Goal: Contribute content: Contribute content

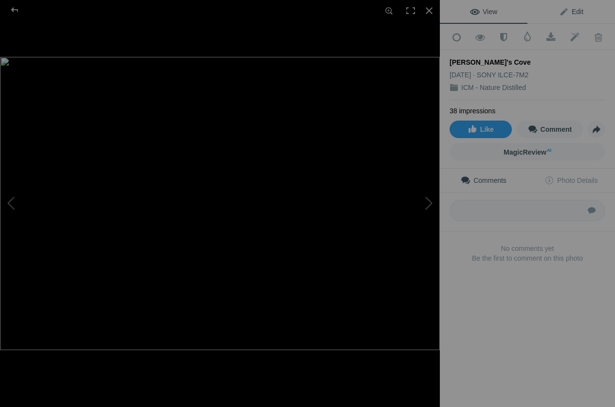
scroll to position [397, 0]
click at [576, 11] on span "Edit" at bounding box center [571, 12] width 24 height 8
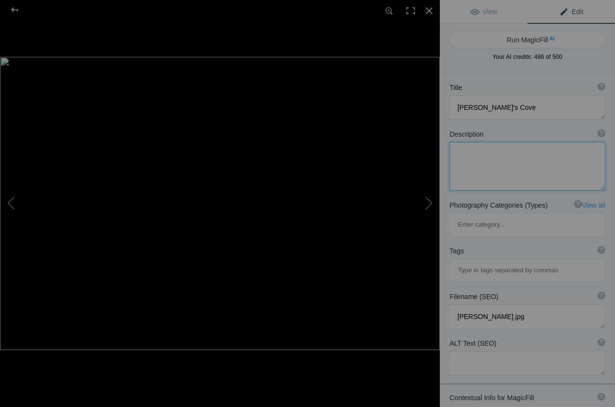
click at [486, 172] on textarea at bounding box center [528, 166] width 156 height 49
paste textarea "ICM abstract photography of waterfront pier and hut in motion blur, golden-yell…"
type textarea "ICM abstract photography of waterfront pier and hut in motion blur, golden-yell…"
click at [462, 262] on input at bounding box center [527, 271] width 145 height 18
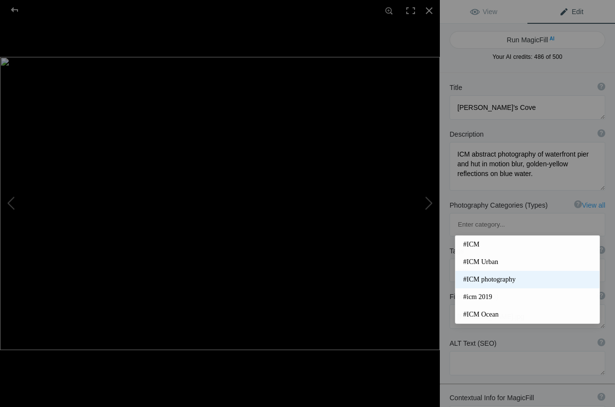
type input "icm"
click at [490, 275] on span "#ICM photography" at bounding box center [527, 280] width 129 height 10
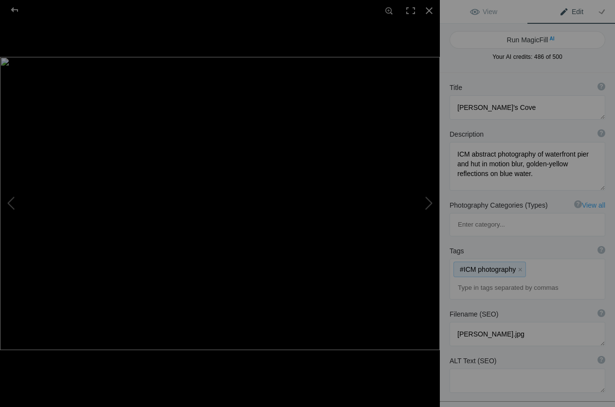
click at [544, 259] on div "#ICM photography x" at bounding box center [527, 279] width 155 height 40
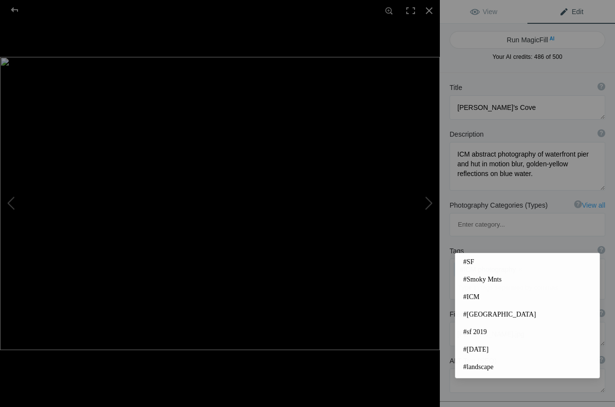
click at [484, 279] on input at bounding box center [527, 288] width 145 height 18
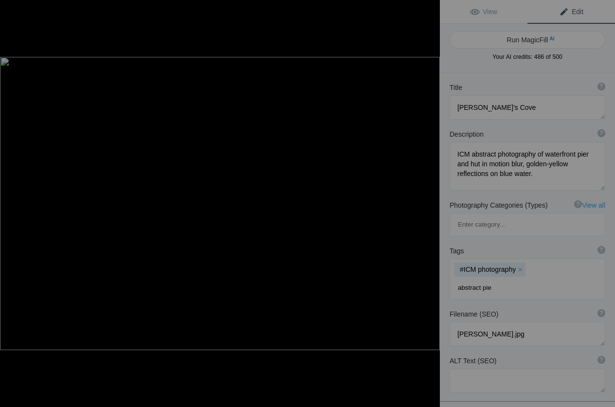
type input "abstract pier"
type input "waterfront hut"
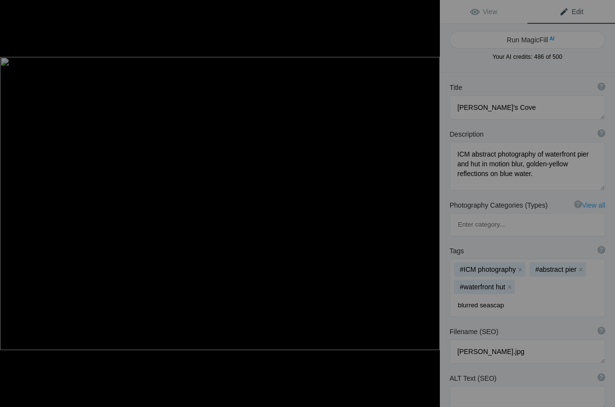
type input "blurred seascape"
type input "golden reflections"
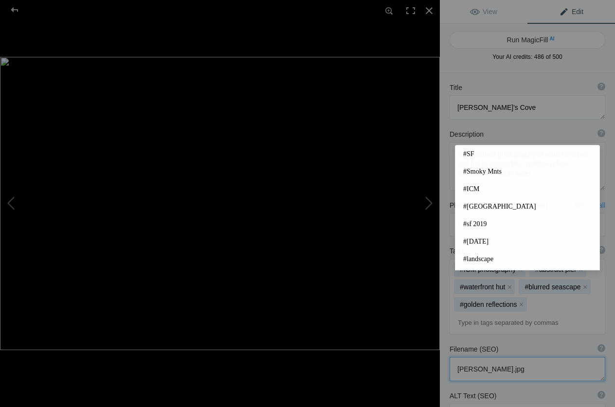
drag, startPoint x: 511, startPoint y: 325, endPoint x: 447, endPoint y: 326, distance: 63.3
click at [450, 357] on textarea at bounding box center [528, 369] width 156 height 24
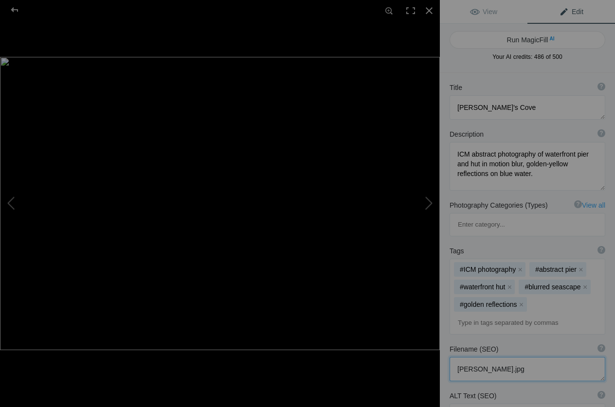
paste textarea "[PERSON_NAME]-icm-abstract-photography-nicks-cove-pier"
type textarea "[PERSON_NAME]-icm-abstract-photography-nicks-cove-pier.jpg"
paste textarea "ICM abstract photography of pier and hut at Nick’s Cove with golden blurred ref…"
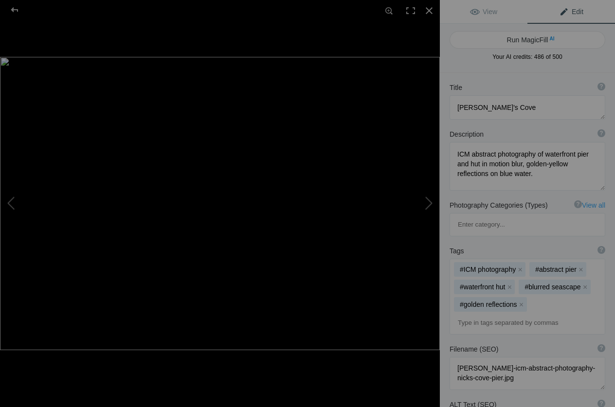
type textarea "ICM abstract photography of pier and hut at Nick’s Cove with golden blurred ref…"
click at [435, 9] on div at bounding box center [429, 10] width 21 height 21
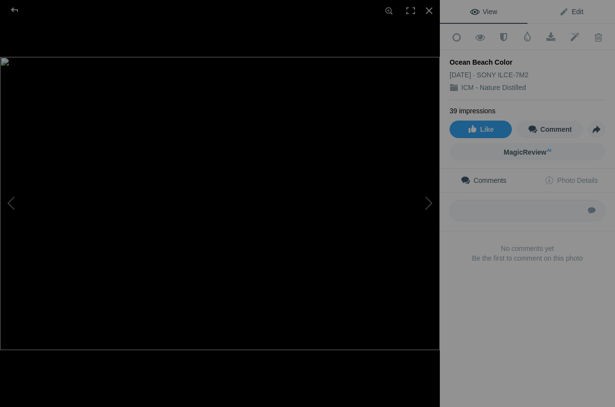
click at [587, 14] on link "Edit" at bounding box center [572, 11] width 88 height 23
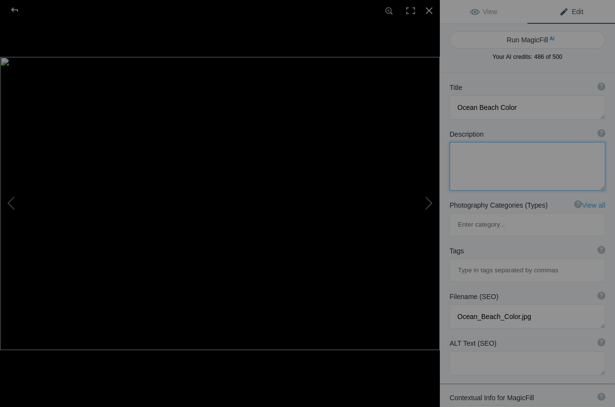
click at [468, 168] on textarea at bounding box center [528, 166] width 156 height 49
paste textarea "ICM abstract photography of ocean beach in vivid tones, blurred water and shore…"
type textarea "ICM abstract photography of ocean beach in vivid tones, blurred water and shore…"
click at [466, 262] on input at bounding box center [527, 271] width 145 height 18
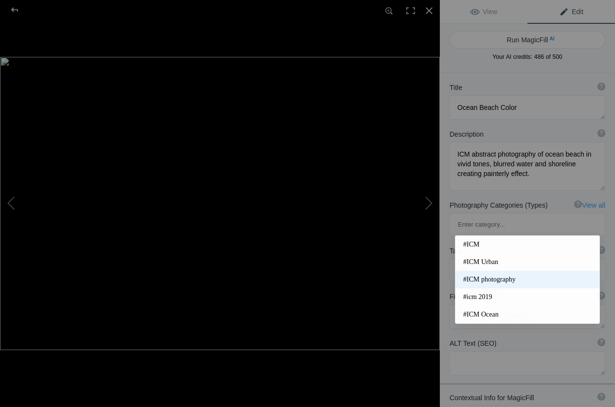
type input "icm"
click at [503, 279] on span "#ICM photography" at bounding box center [527, 280] width 129 height 10
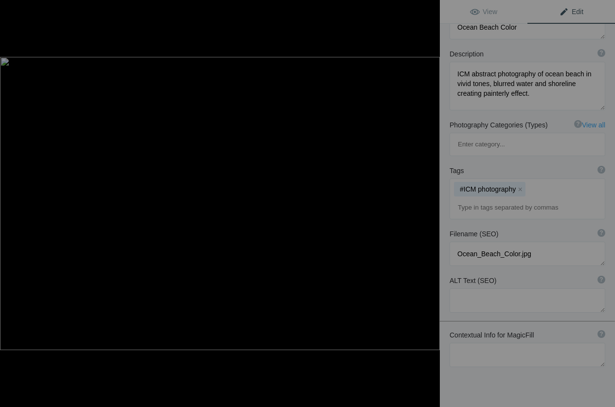
scroll to position [89, 0]
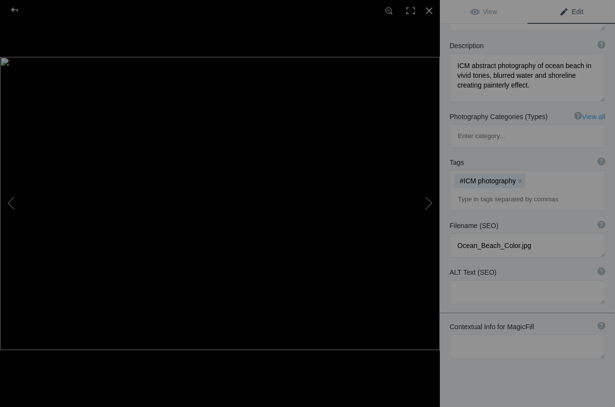
click at [477, 191] on input at bounding box center [527, 200] width 145 height 18
type input "abstract beach"
type input "ocean colors"
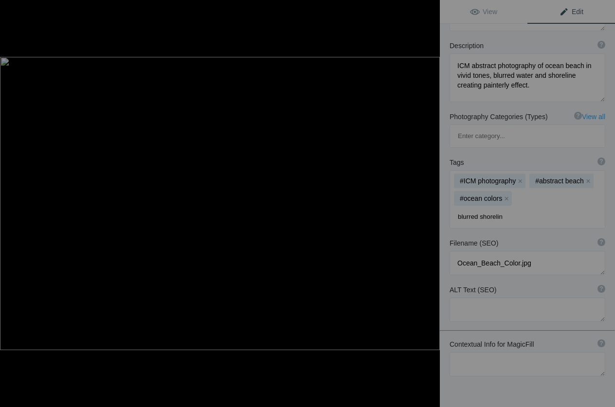
type input "blurred shoreling"
type input "coastal seascape"
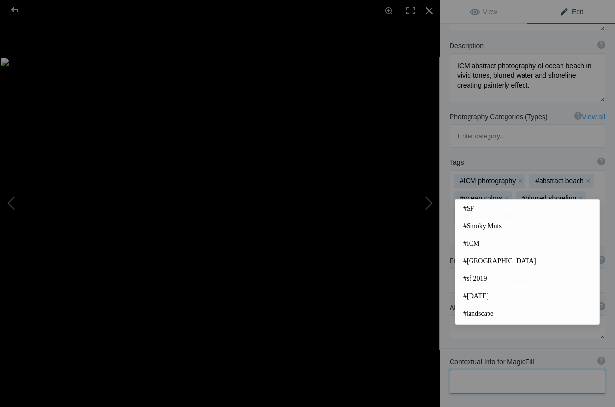
click at [470, 370] on textarea at bounding box center [528, 382] width 156 height 24
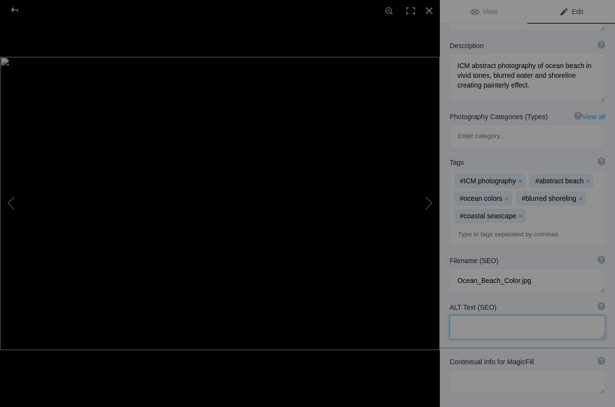
click at [466, 315] on textarea at bounding box center [528, 327] width 156 height 24
drag, startPoint x: 534, startPoint y: 237, endPoint x: 447, endPoint y: 238, distance: 87.6
click at [450, 269] on textarea at bounding box center [528, 281] width 156 height 24
paste textarea "[PERSON_NAME]-icm-abstract-photography-ocean-beach-c"
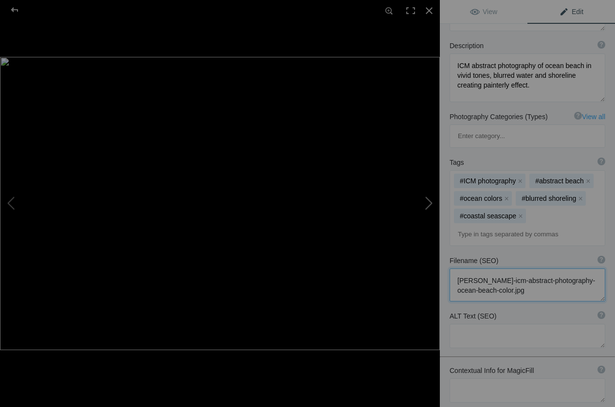
scroll to position [1, 0]
type textarea "[PERSON_NAME]-icm-abstract-photography-ocean-beach-color.jpg"
click at [489, 379] on textarea at bounding box center [528, 391] width 156 height 24
paste textarea "ICM abstract photography of colorful ocean beach with blurred shoreline – [PERS…"
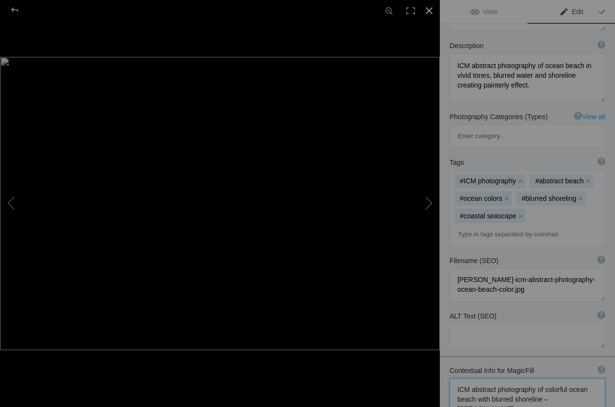
click at [432, 13] on div at bounding box center [429, 10] width 21 height 21
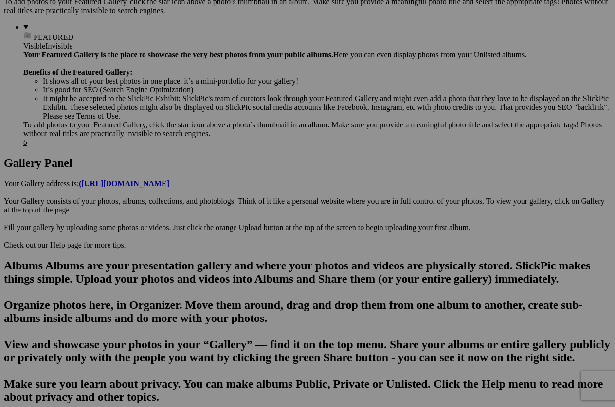
scroll to position [89, 0]
type textarea "ICM abstract photography of colorful ocean beach with blurred shoreline – [PERS…"
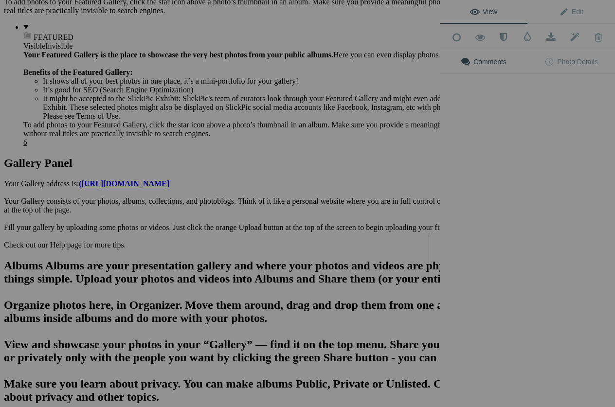
scroll to position [0, 0]
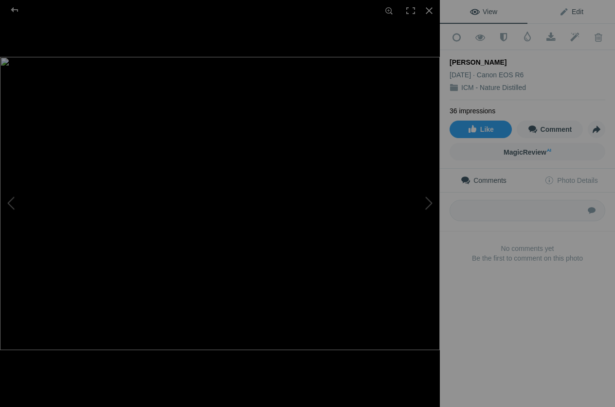
click at [584, 14] on link "Edit" at bounding box center [572, 11] width 88 height 23
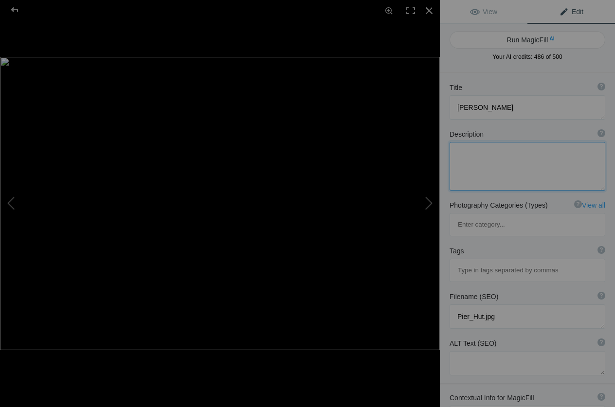
click at [497, 164] on textarea at bounding box center [528, 166] width 156 height 49
paste textarea "ICM abstract photography of small hut on pier over water, blurred tones in gold…"
type textarea "ICM abstract photography of small hut on pier over water, blurred tones in gold…"
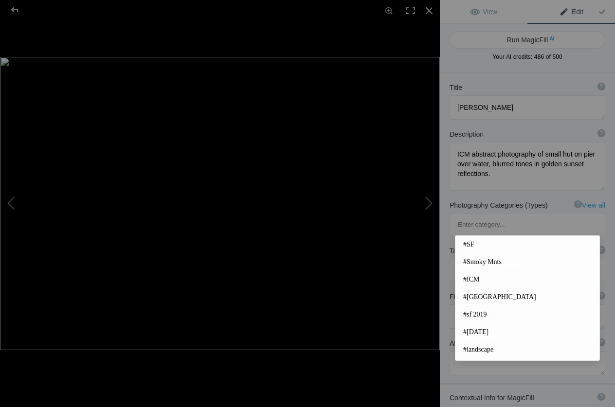
click at [485, 262] on input at bounding box center [527, 271] width 145 height 18
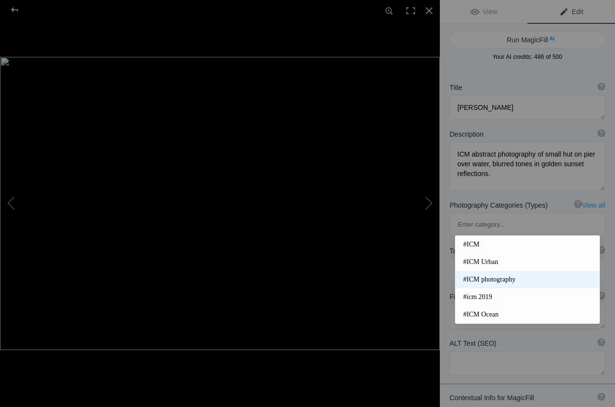
type input "icm"
click at [509, 279] on span "#ICM photography" at bounding box center [527, 280] width 129 height 10
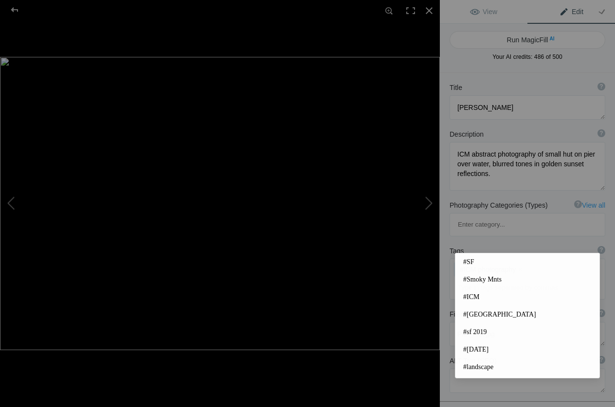
click at [466, 279] on input at bounding box center [527, 288] width 145 height 18
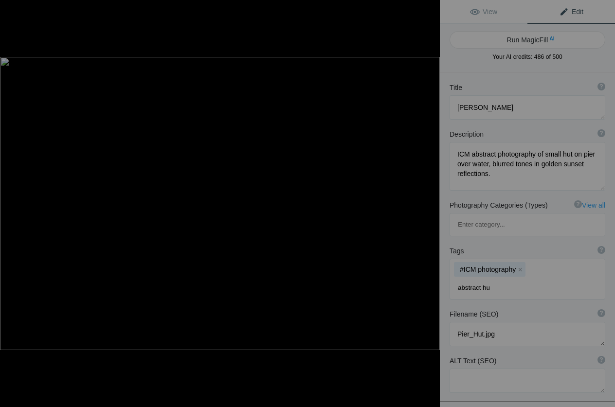
type input "abstract hut"
type input "pier reflections"
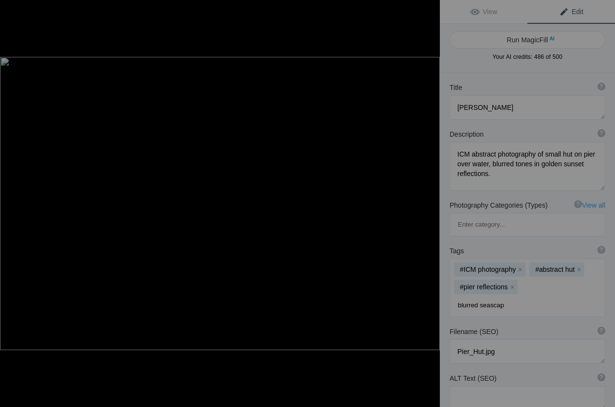
type input "blurred seascape"
type input "golden tones"
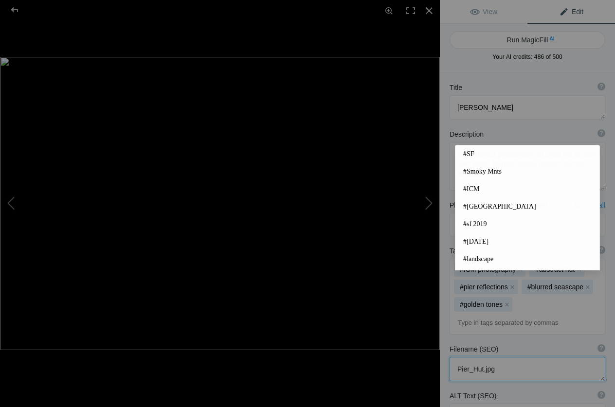
drag, startPoint x: 497, startPoint y: 326, endPoint x: 440, endPoint y: 325, distance: 57.0
click at [450, 357] on textarea at bounding box center [528, 369] width 156 height 24
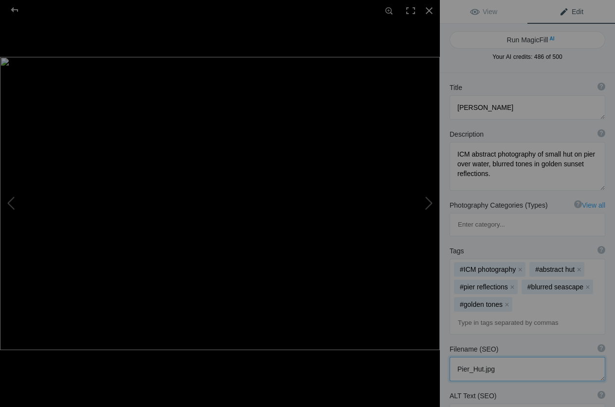
paste textarea "[PERSON_NAME]-icm-abstract-photography-pier-hut-waterfron"
type textarea "[PERSON_NAME]-icm-abstract-photography-pier-hut-waterfront.jpg"
paste textarea "ICM abstract photography of hut on pier with golden blurred sunset reflections …"
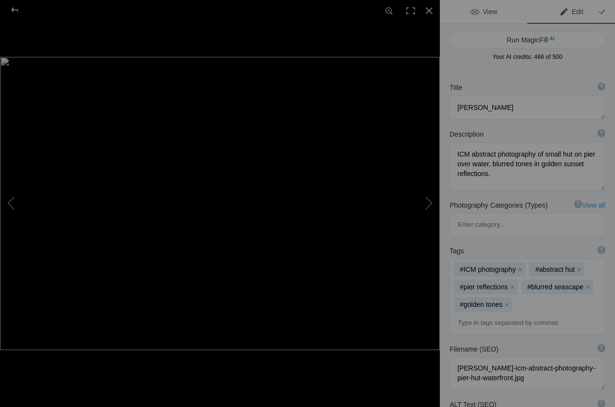
type textarea "ICM abstract photography of hut on pier with golden blurred sunset reflections …"
click at [480, 14] on span "View" at bounding box center [483, 12] width 27 height 8
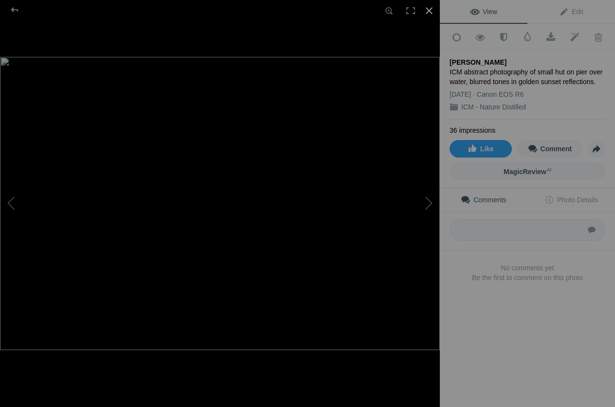
click at [431, 9] on div at bounding box center [429, 10] width 21 height 21
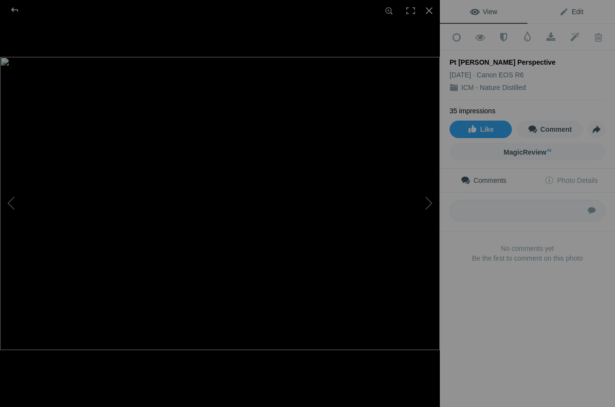
click at [581, 8] on span "Edit" at bounding box center [571, 12] width 24 height 8
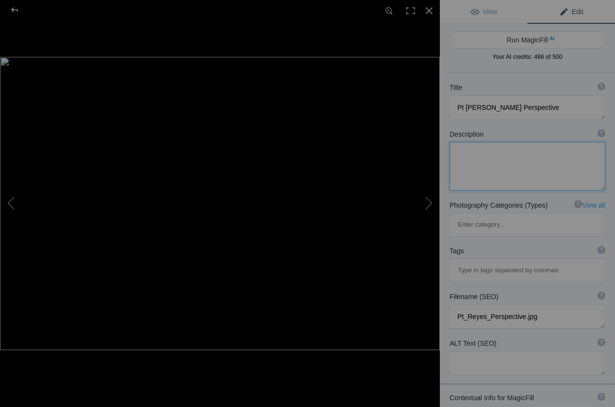
click at [469, 173] on textarea at bounding box center [528, 166] width 156 height 49
paste textarea "ICM abstract photography of Point [PERSON_NAME] coastal scene, blurred warm ton…"
type textarea "ICM abstract photography of Point [PERSON_NAME] coastal scene, blurred warm ton…"
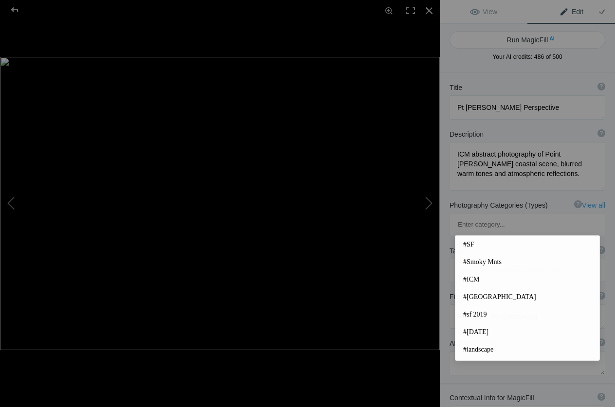
click at [468, 262] on input at bounding box center [527, 271] width 145 height 18
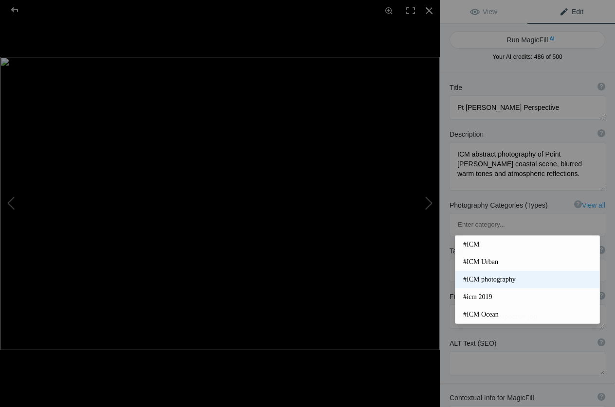
type input "icm"
click at [497, 275] on span "#ICM photography" at bounding box center [527, 280] width 129 height 10
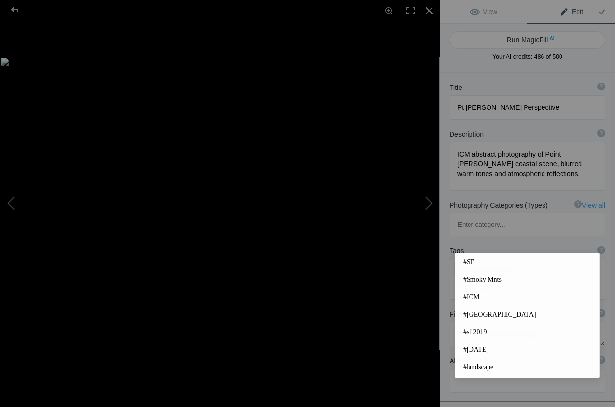
click at [475, 279] on input at bounding box center [527, 288] width 145 height 18
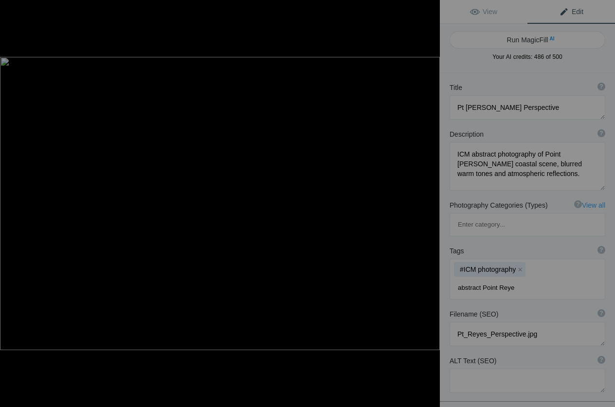
type input "abstract Point [PERSON_NAME]"
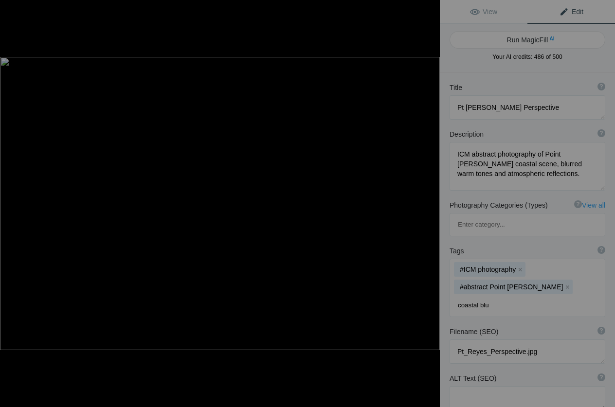
type input "coastal blur"
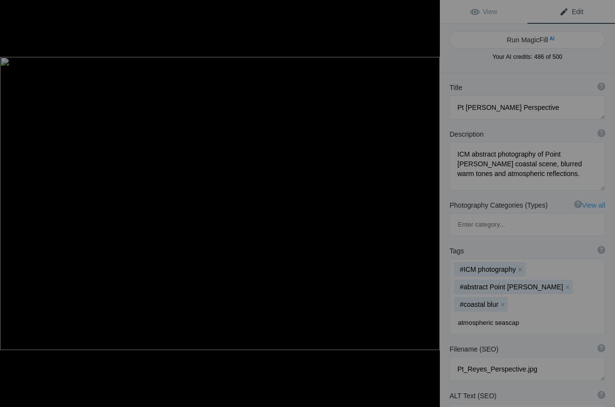
type input "atmospheric seascape"
type input "warm reflections"
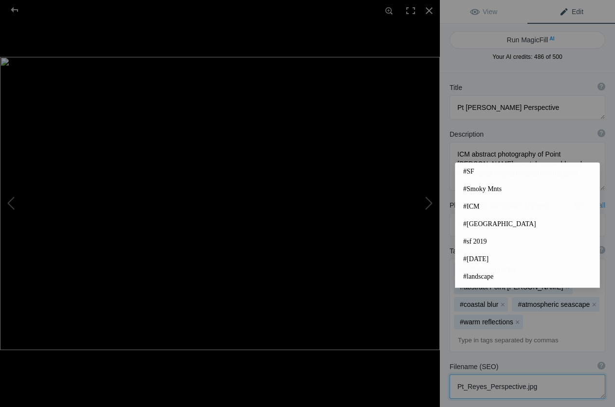
drag, startPoint x: 552, startPoint y: 347, endPoint x: 427, endPoint y: 339, distance: 124.9
click at [450, 375] on textarea at bounding box center [528, 387] width 156 height 24
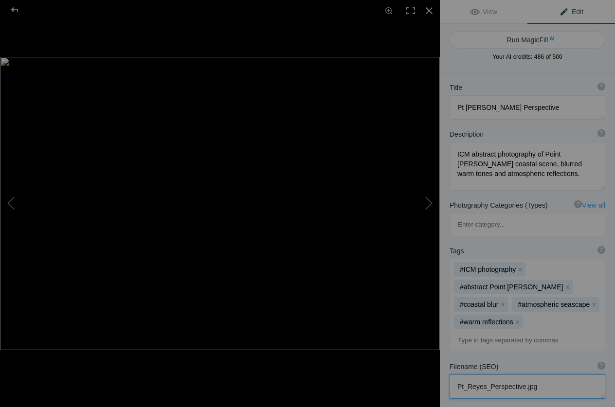
paste textarea "[PERSON_NAME]-icm-abstract-photography-pt-[PERSON_NAME]-p"
type textarea "[PERSON_NAME]-icm-abstract-photography-pt-[PERSON_NAME]-perspective.jpg"
paste textarea "ICM abstract photography of Point [PERSON_NAME] coastal landscape with blurred …"
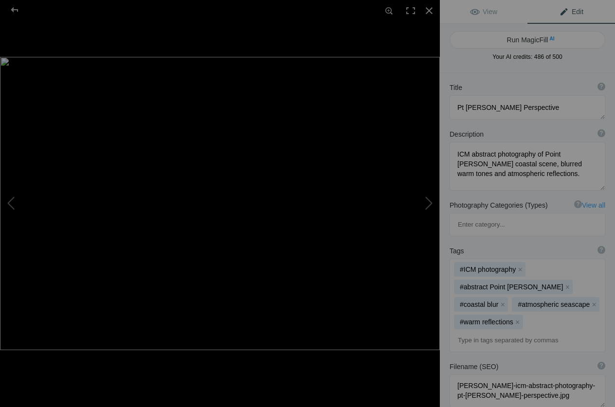
scroll to position [4, 0]
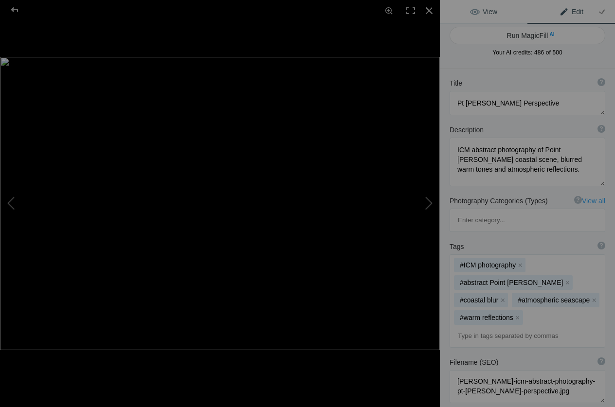
type textarea "ICM abstract photography of Point [PERSON_NAME] coastal landscape with blurred …"
click at [487, 10] on span "View" at bounding box center [483, 12] width 27 height 8
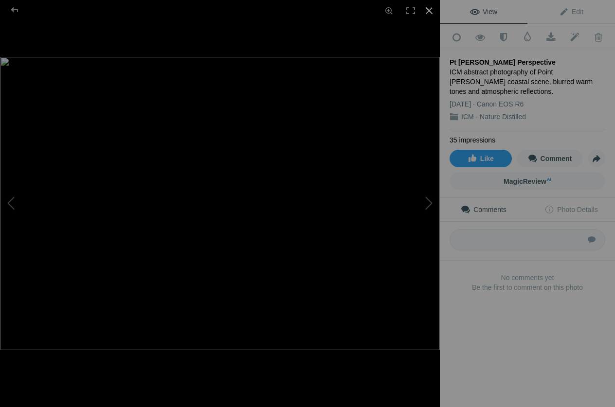
click at [428, 8] on div at bounding box center [429, 10] width 21 height 21
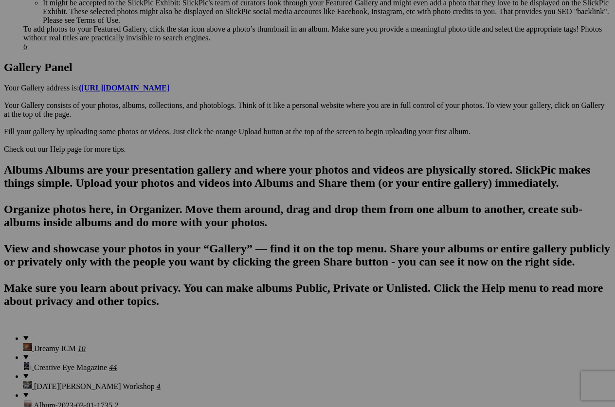
scroll to position [496, 0]
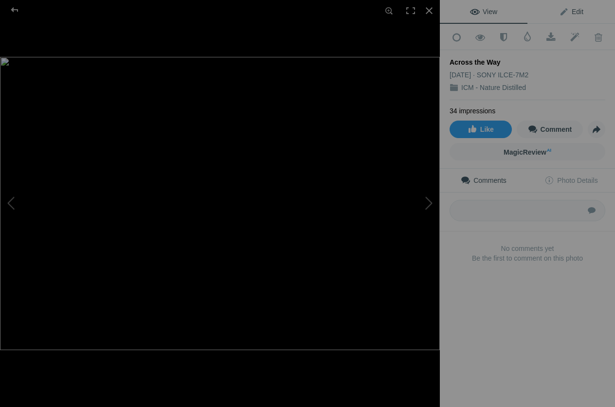
click at [579, 9] on span "Edit" at bounding box center [571, 12] width 24 height 8
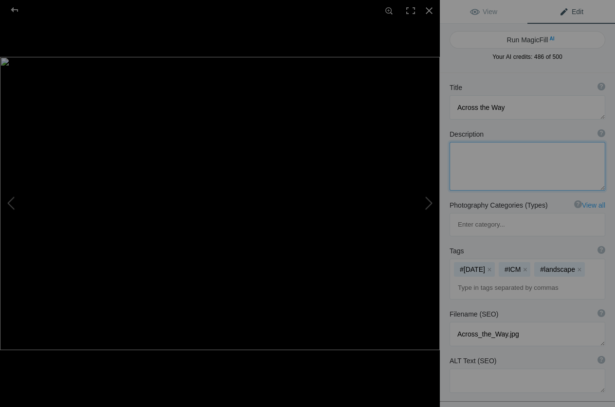
click at [491, 163] on textarea at bounding box center [528, 166] width 156 height 49
paste textarea "ICM abstract photography of green rolling hillside with blurred textures, soft …"
type textarea "ICM abstract photography of green rolling hillside with blurred textures, soft …"
click at [493, 266] on button "x" at bounding box center [489, 269] width 7 height 7
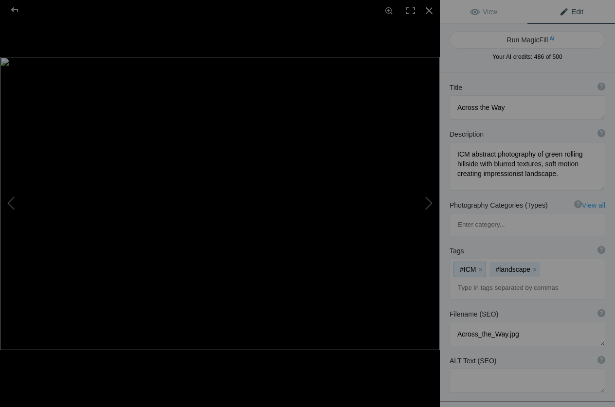
click at [556, 259] on div "#ICM x #landscape x" at bounding box center [527, 279] width 155 height 40
click at [483, 266] on button "x" at bounding box center [480, 269] width 7 height 7
click at [498, 266] on button "x" at bounding box center [499, 269] width 7 height 7
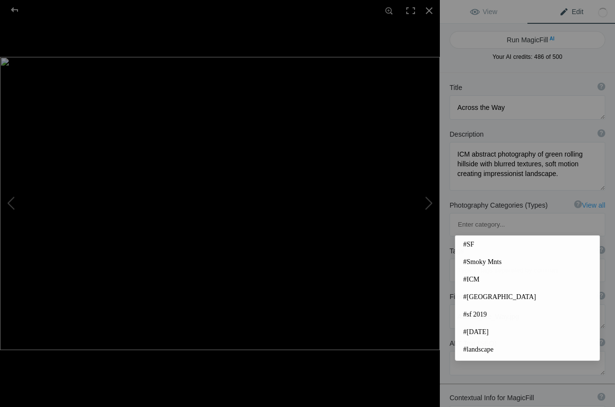
click at [469, 262] on input at bounding box center [527, 271] width 145 height 18
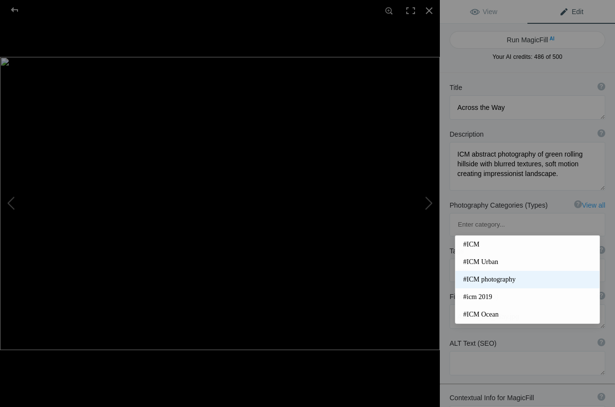
type input "icm"
click at [512, 276] on span "#ICM photography" at bounding box center [527, 280] width 129 height 10
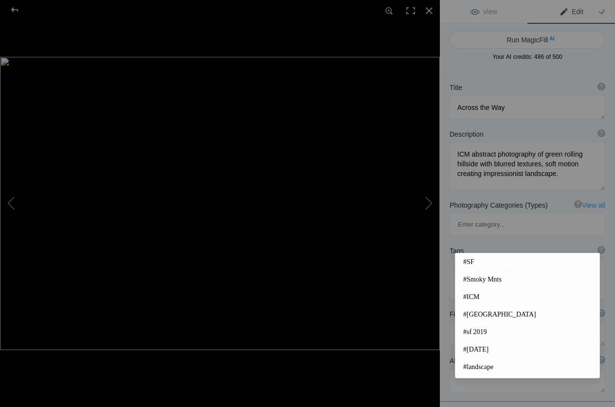
click at [468, 279] on input at bounding box center [527, 288] width 145 height 18
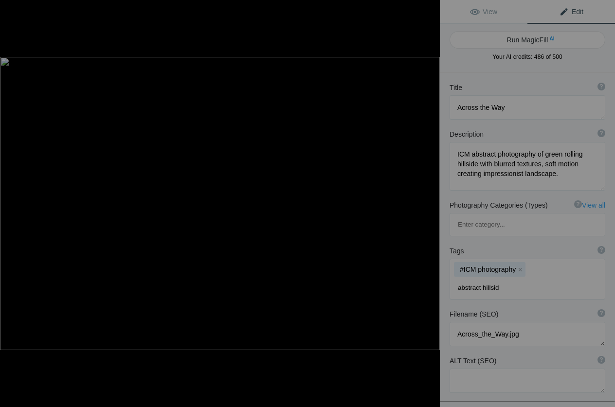
type input "abstract hillside"
type input "blurred landscape"
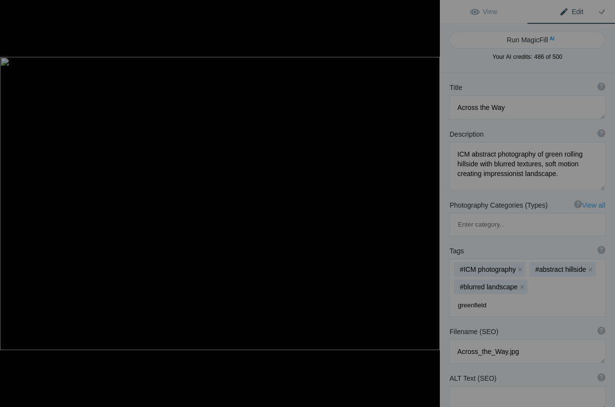
type input "greenfields"
type input "impressionist motion"
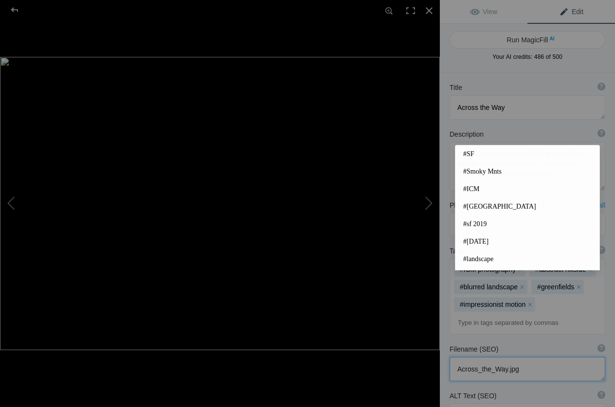
drag, startPoint x: 531, startPoint y: 327, endPoint x: 428, endPoint y: 325, distance: 102.7
click at [450, 357] on textarea at bounding box center [528, 369] width 156 height 24
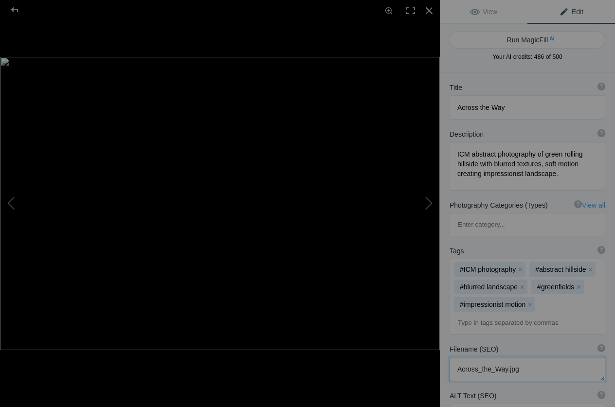
paste textarea "[PERSON_NAME]-icm-abstract-photography-across-the-way-hillside"
type textarea "[PERSON_NAME]-icm-abstract-photography-across-the-way-hillside.jpg"
paste textarea "ICM abstract photography of green hillside landscape with blurred motion – [PER…"
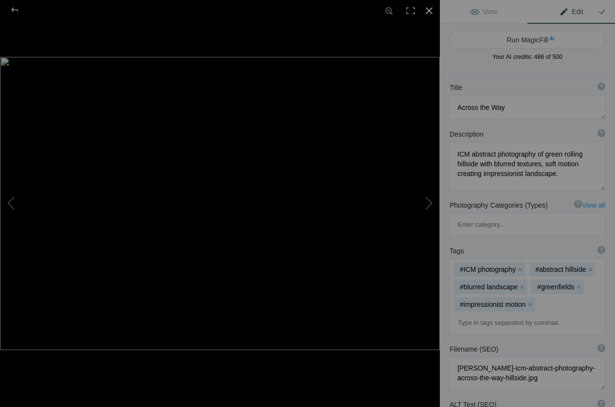
click at [434, 9] on div at bounding box center [429, 10] width 21 height 21
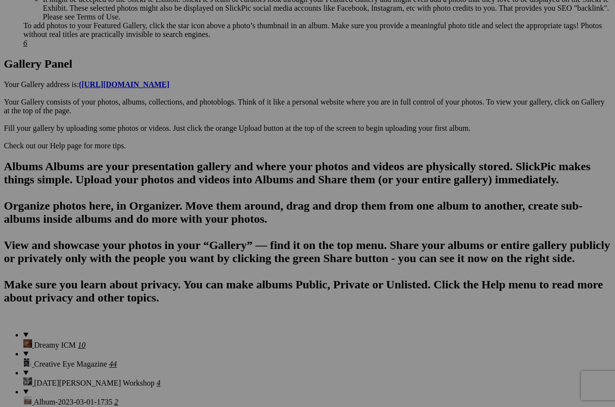
type textarea "ICM abstract photography of green hillside landscape with blurred motion – [PER…"
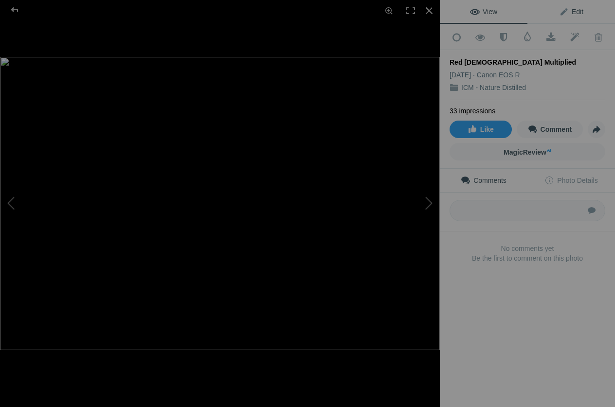
click at [579, 7] on link "Edit" at bounding box center [572, 11] width 88 height 23
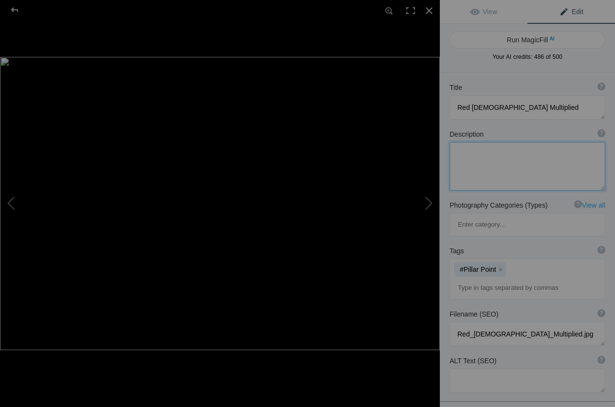
click at [492, 164] on textarea at bounding box center [528, 166] width 156 height 49
paste textarea "ICM abstract photography of red flags in motion, multiplied patterns creating v…"
drag, startPoint x: 569, startPoint y: 155, endPoint x: 543, endPoint y: 155, distance: 26.8
click at [543, 155] on textarea at bounding box center [528, 166] width 156 height 49
drag, startPoint x: 477, startPoint y: 165, endPoint x: 471, endPoint y: 155, distance: 12.2
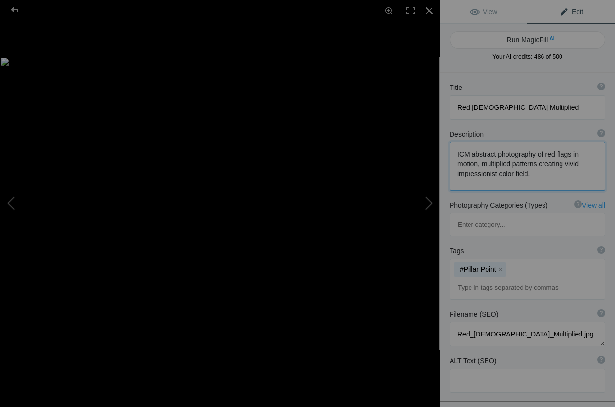
click at [471, 155] on textarea at bounding box center [528, 166] width 156 height 49
click at [577, 176] on textarea at bounding box center [528, 166] width 156 height 49
type textarea "ICM and multiple exposure abstract of the [GEOGRAPHIC_DATA], multiplied pattern…"
click at [497, 266] on button "x" at bounding box center [500, 269] width 7 height 7
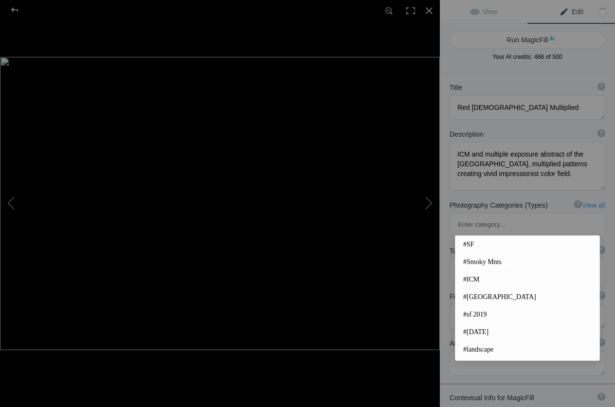
click at [484, 262] on input at bounding box center [527, 271] width 145 height 18
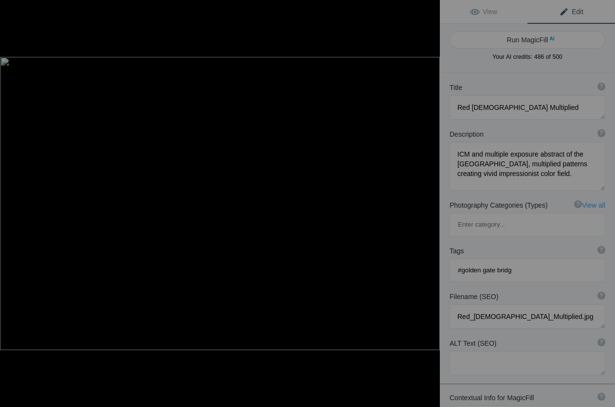
type input "#[GEOGRAPHIC_DATA]"
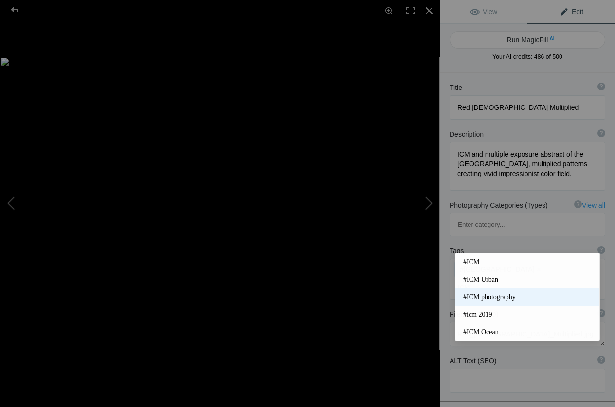
type input "ICM"
click at [502, 295] on span "#ICM photography" at bounding box center [527, 298] width 129 height 10
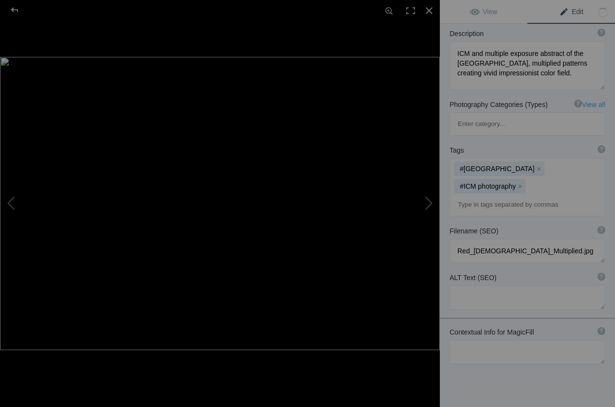
scroll to position [106, 0]
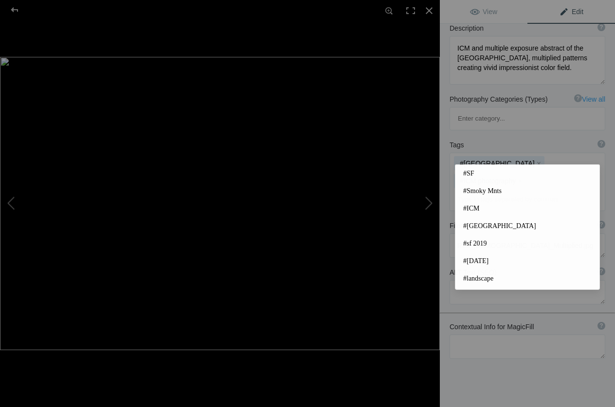
click at [485, 191] on input at bounding box center [527, 200] width 145 height 18
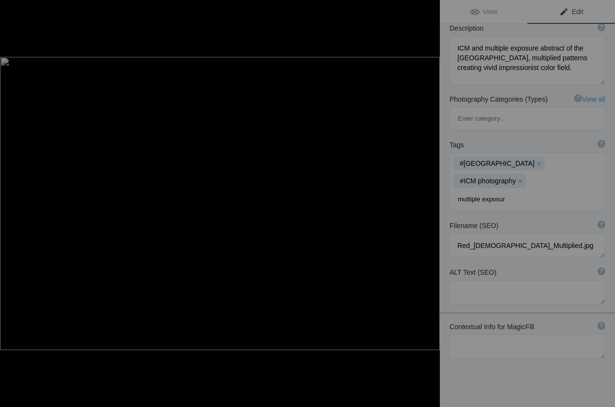
type input "multiple exposure"
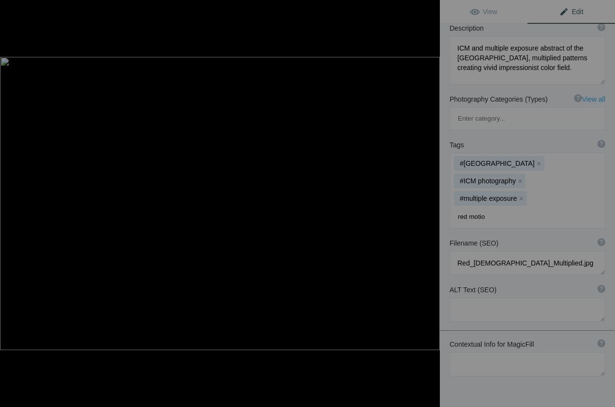
type input "red motion"
type input "multiplied patterns"
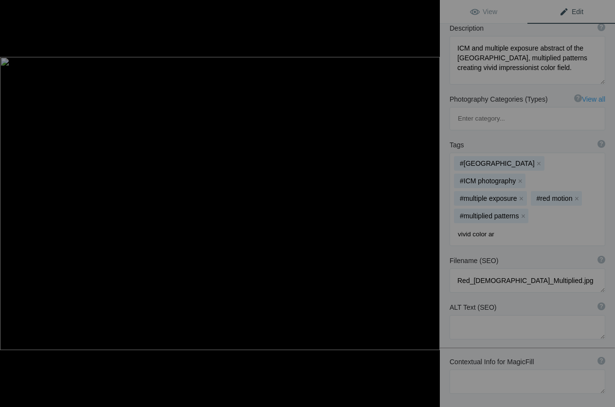
type input "vivid color art"
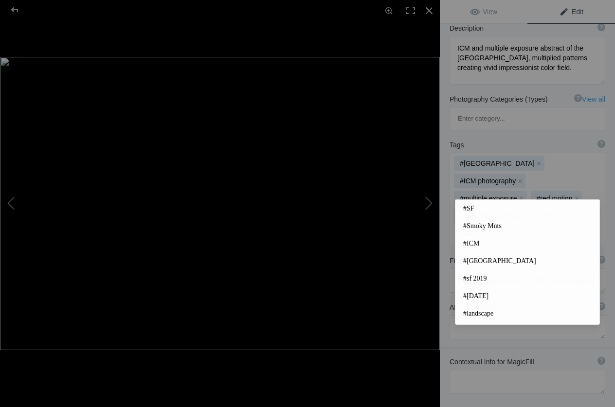
click at [504, 378] on div "Title ? Photo title is one of the highest used Search Engine ranking criteria a…" at bounding box center [527, 222] width 175 height 510
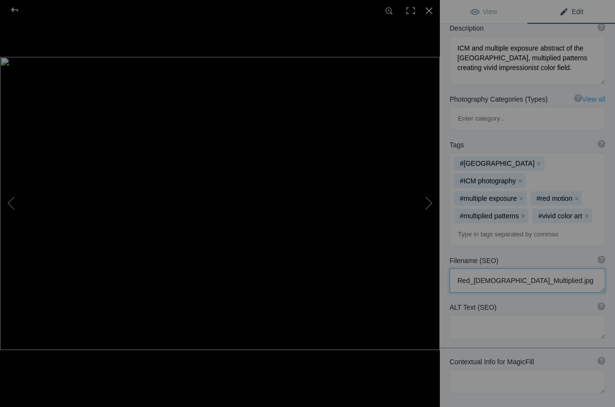
drag, startPoint x: 539, startPoint y: 238, endPoint x: 441, endPoint y: 233, distance: 98.0
click at [450, 269] on textarea at bounding box center [528, 281] width 156 height 24
paste textarea "[PERSON_NAME]-icm-abstract-photography-red-[DEMOGRAPHIC_DATA]-m"
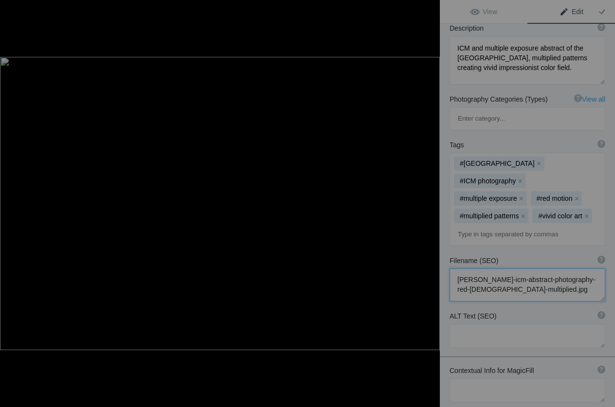
type textarea "[PERSON_NAME]-icm-abstract-photography-red-[DEMOGRAPHIC_DATA]-multiplied.jpg"
click at [457, 324] on textarea at bounding box center [528, 336] width 156 height 24
click at [459, 324] on textarea at bounding box center [528, 336] width 156 height 24
paste textarea "ICM abstract photography of red flags in blurred motion with multiplied vivid p…"
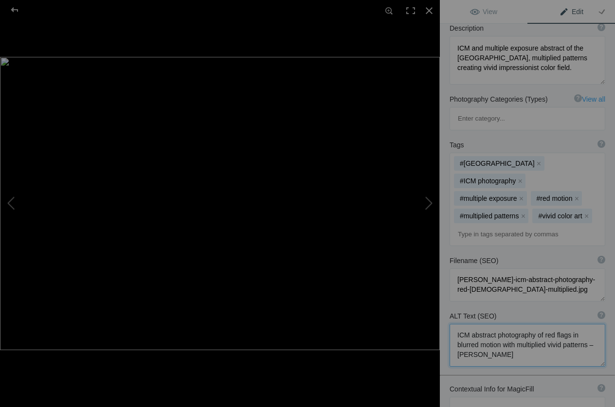
click at [471, 324] on textarea at bounding box center [528, 345] width 156 height 43
drag, startPoint x: 528, startPoint y: 303, endPoint x: 506, endPoint y: 302, distance: 21.9
click at [506, 324] on textarea at bounding box center [528, 345] width 156 height 43
drag, startPoint x: 529, startPoint y: 303, endPoint x: 504, endPoint y: 303, distance: 24.8
click at [504, 324] on textarea at bounding box center [528, 345] width 156 height 43
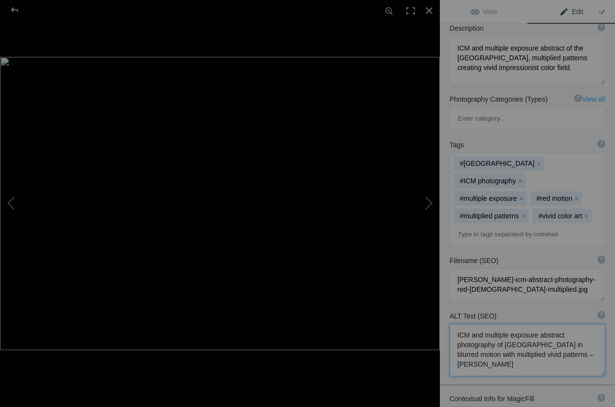
click at [539, 327] on textarea at bounding box center [528, 350] width 156 height 53
type textarea "ICM and multiple exposure abstract photography of [GEOGRAPHIC_DATA] in blurred …"
click at [485, 15] on span "View" at bounding box center [483, 12] width 27 height 8
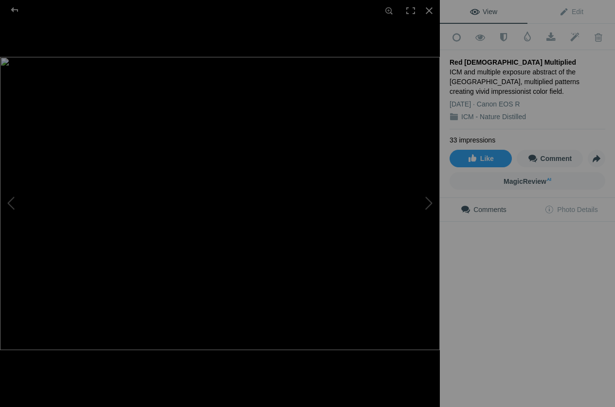
scroll to position [0, 0]
click at [566, 12] on span "Edit" at bounding box center [571, 12] width 24 height 8
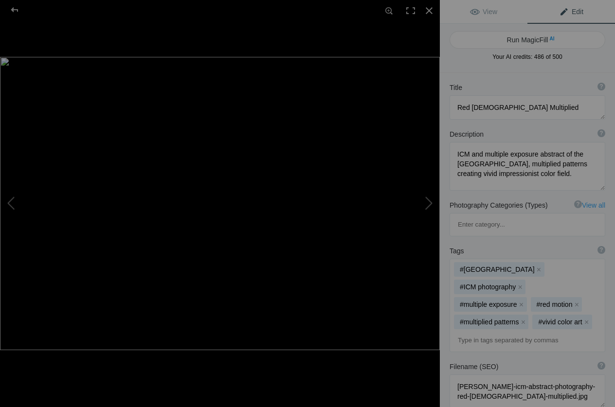
scroll to position [149, 0]
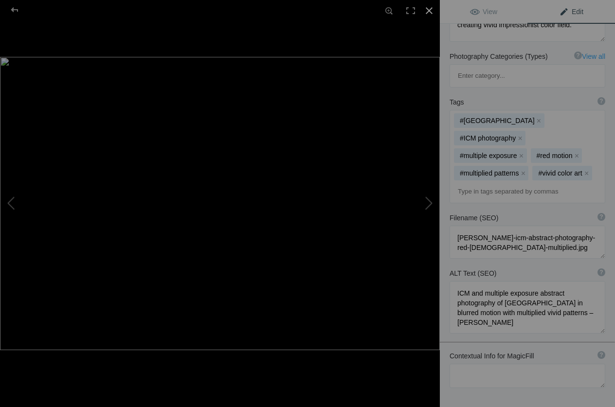
click at [433, 11] on div at bounding box center [429, 10] width 21 height 21
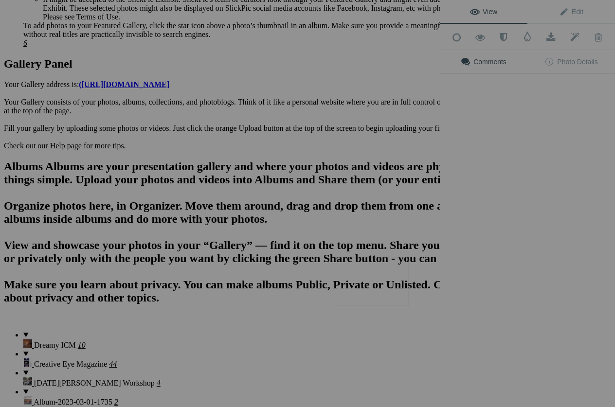
scroll to position [0, 0]
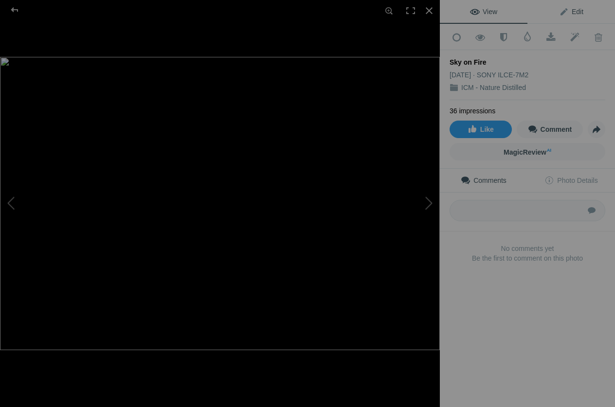
click at [585, 11] on link "Edit" at bounding box center [572, 11] width 88 height 23
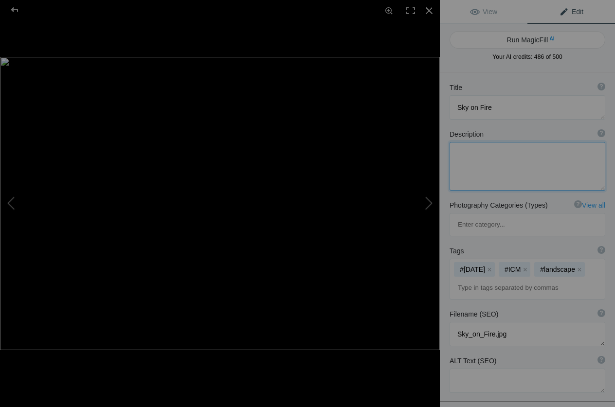
click at [484, 157] on textarea at bounding box center [528, 166] width 156 height 49
paste textarea "ICM abstract photography of sunset sky with fiery orange and red tones, blurred…"
type textarea "ICM abstract photography of sunset sky with fiery orange and red tones, blurred…"
click at [493, 266] on button "x" at bounding box center [489, 269] width 7 height 7
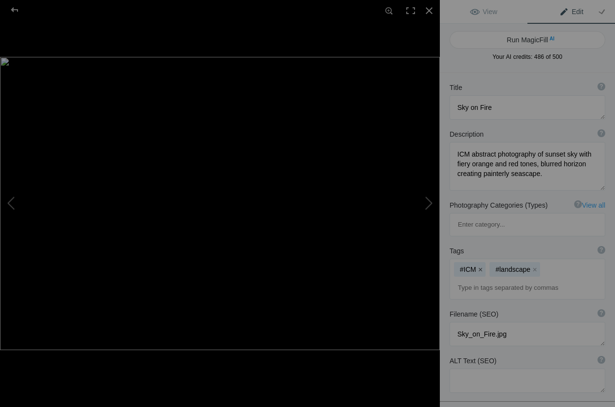
click at [480, 266] on button "x" at bounding box center [480, 269] width 7 height 7
click at [499, 266] on button "x" at bounding box center [499, 269] width 7 height 7
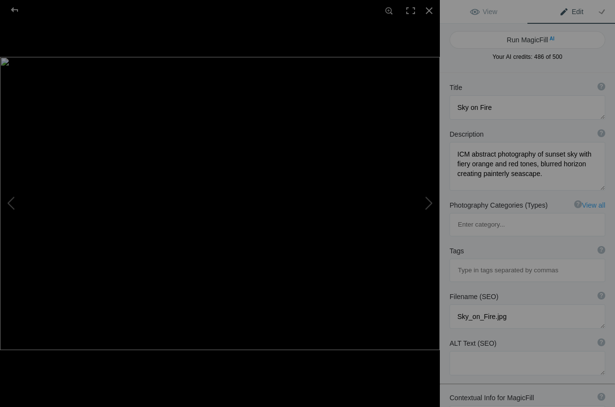
click at [479, 262] on input at bounding box center [527, 271] width 145 height 18
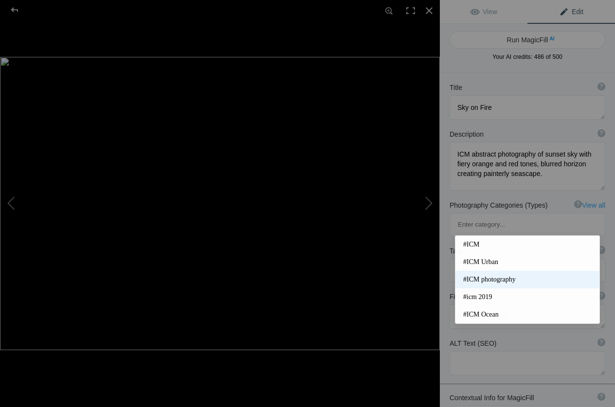
type input "icm"
click at [511, 278] on span "#ICM photography" at bounding box center [527, 280] width 129 height 10
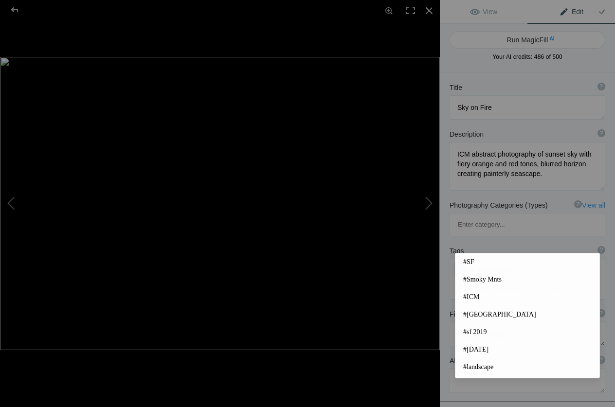
click at [468, 279] on input at bounding box center [527, 288] width 145 height 18
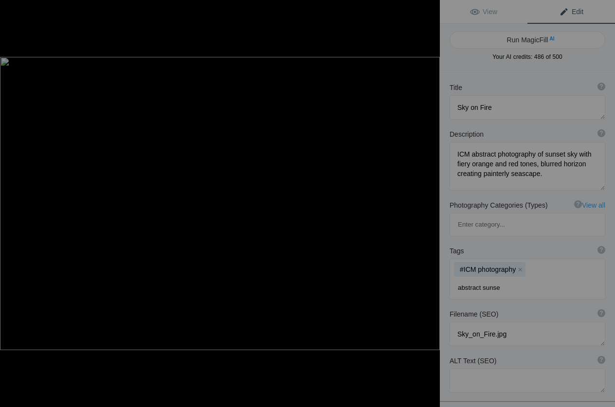
type input "abstract sunset"
type input "fiery sky"
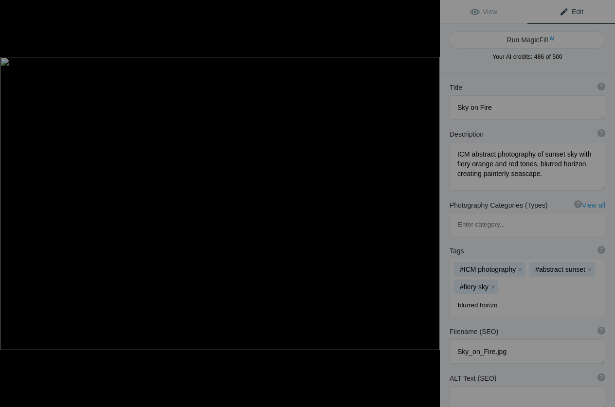
type input "blurred horizon"
type input "impressionist landscape"
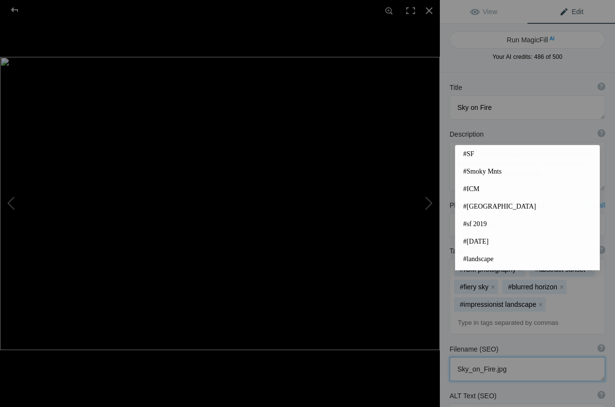
drag, startPoint x: 515, startPoint y: 328, endPoint x: 435, endPoint y: 333, distance: 80.5
click at [450, 357] on textarea at bounding box center [528, 369] width 156 height 24
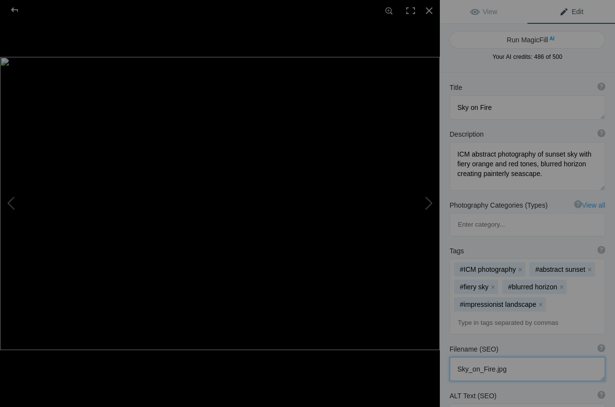
paste textarea "[PERSON_NAME]-icm-abstract-photography-sky-on-fire-sunset"
type textarea "[PERSON_NAME]-icm-abstract-photography-sky-on-fire-sunset.jpg"
paste textarea "ICM abstract photography of fiery sunset sky in orange and red tones with blurr…"
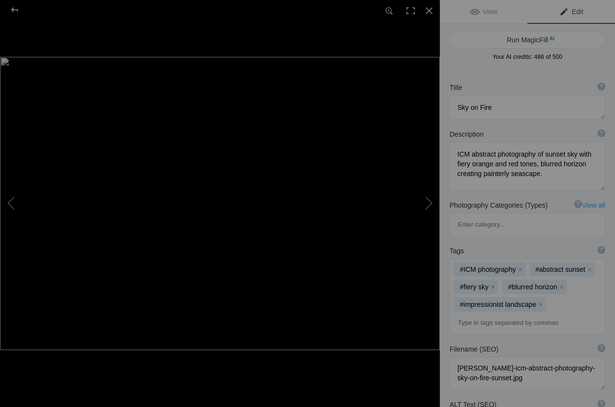
type textarea "ICM abstract photography of fiery sunset sky in orange and red tones with blurr…"
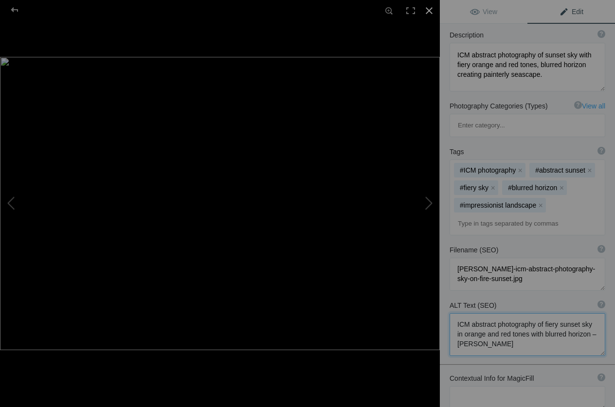
click at [432, 9] on div at bounding box center [429, 10] width 21 height 21
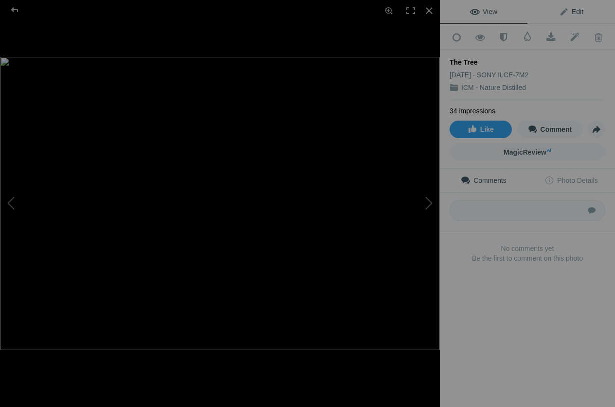
click at [583, 16] on link "Edit" at bounding box center [572, 11] width 88 height 23
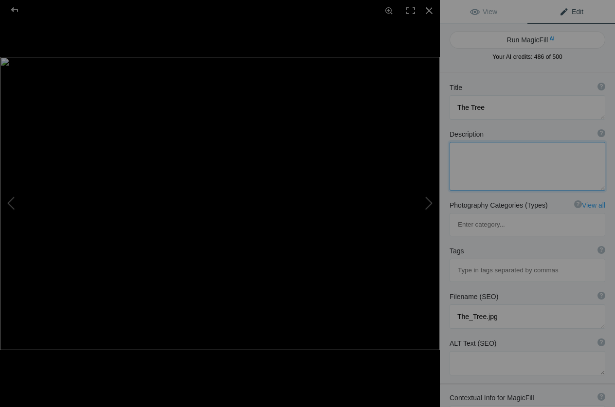
click at [496, 157] on textarea at bounding box center [528, 166] width 156 height 49
paste textarea "ICM abstract photography of solitary green tree in soft light, blurred textures…"
type textarea "ICM abstract photography of solitary green tree in soft light, blurred textures…"
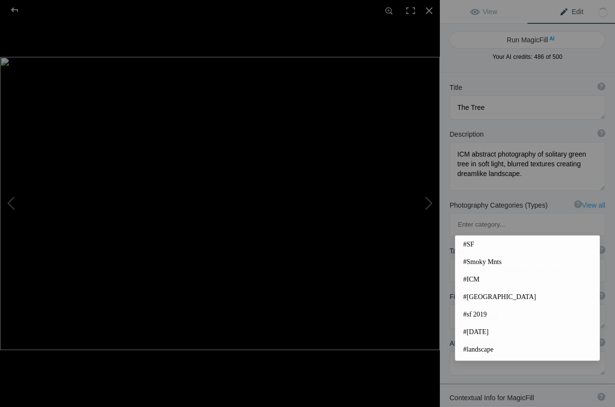
click at [465, 262] on input at bounding box center [527, 271] width 145 height 18
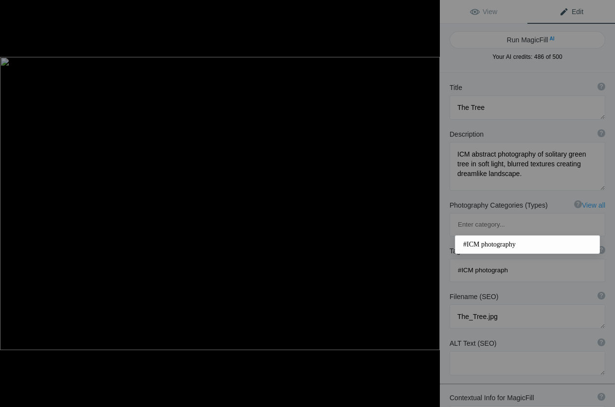
type input "#ICM photography"
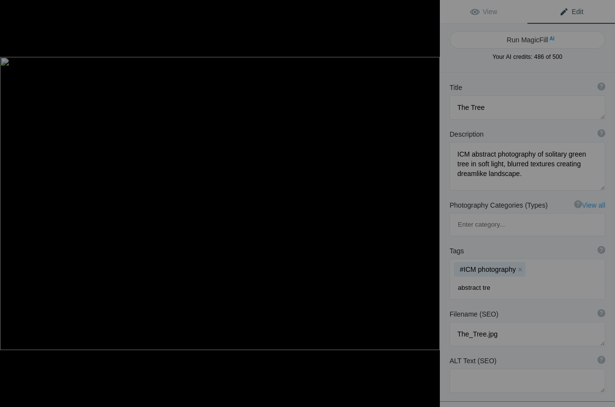
type input "abstract tree"
type input "blurred landscape"
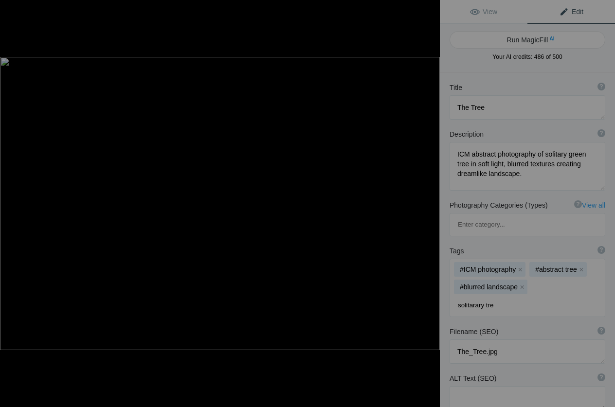
type input "solitarary tree"
type input "green tones"
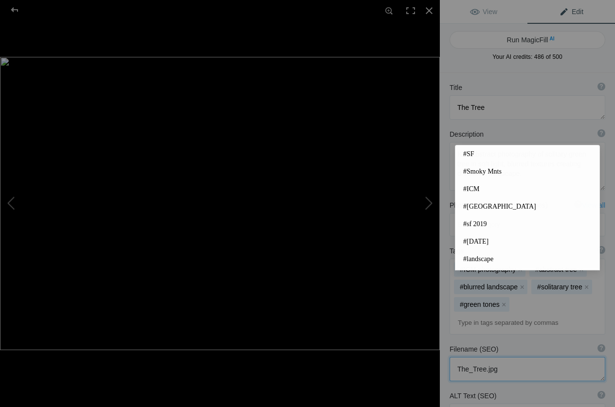
drag, startPoint x: 493, startPoint y: 326, endPoint x: 447, endPoint y: 318, distance: 45.9
click at [450, 357] on textarea at bounding box center [528, 369] width 156 height 24
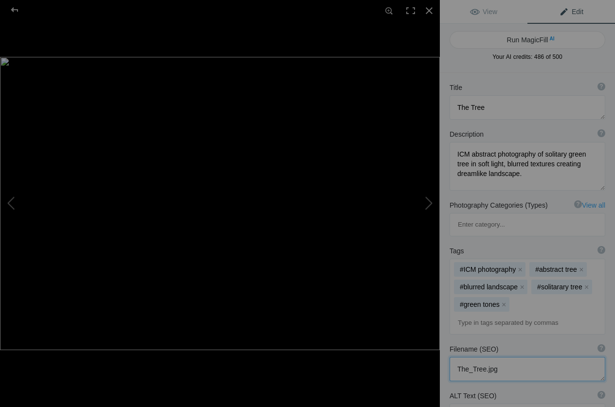
paste textarea "[PERSON_NAME]-icm-abstract-photography-the-t"
type textarea "[PERSON_NAME]-icm-abstract-photography-the-tree.jpg"
paste textarea "ICM abstract photography of solitary green tree with blurred textures in soft l…"
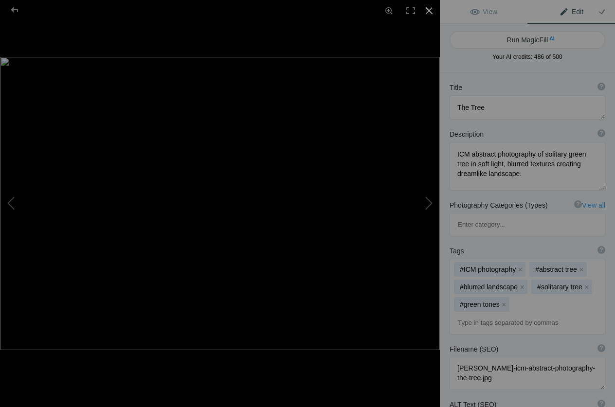
click at [427, 11] on div at bounding box center [429, 10] width 21 height 21
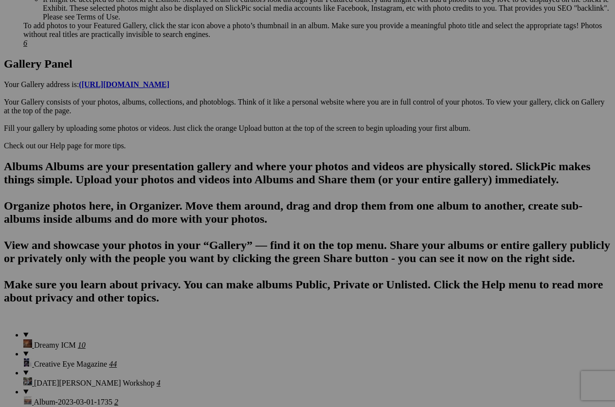
type textarea "ICM abstract photography of solitary green tree with blurred textures in soft l…"
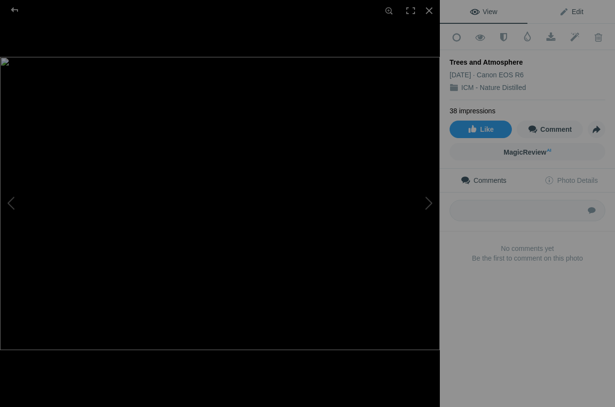
click at [580, 10] on span "Edit" at bounding box center [571, 12] width 24 height 8
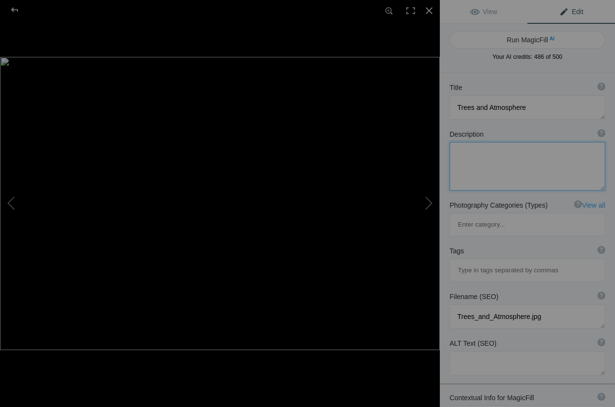
click at [499, 165] on textarea at bounding box center [528, 166] width 156 height 49
paste textarea "ICM abstract photography of trees in warm light with blurred atmospheric tones,…"
type textarea "ICM abstract photography of trees in warm light with blurred atmospheric tones,…"
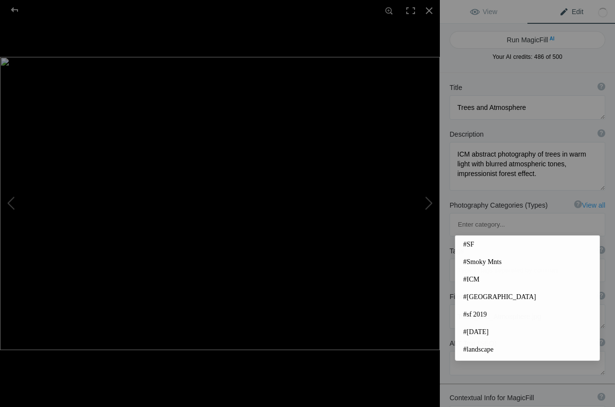
click at [470, 262] on input at bounding box center [527, 271] width 145 height 18
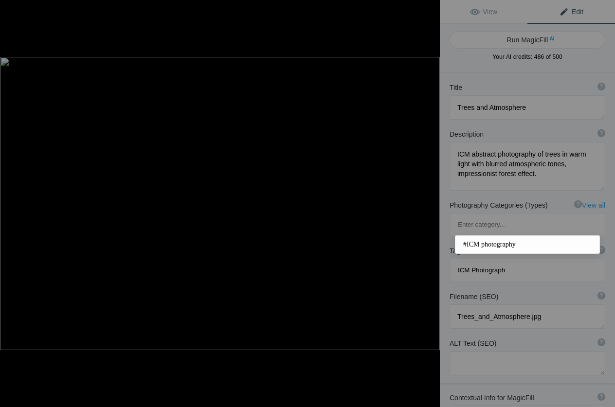
type input "ICM Photography"
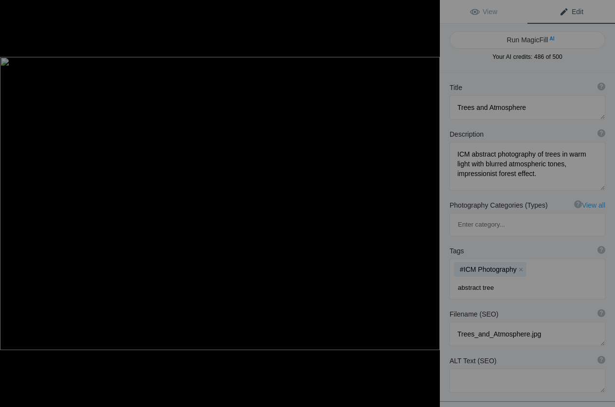
type input "abstract trees"
type input "blurred forest"
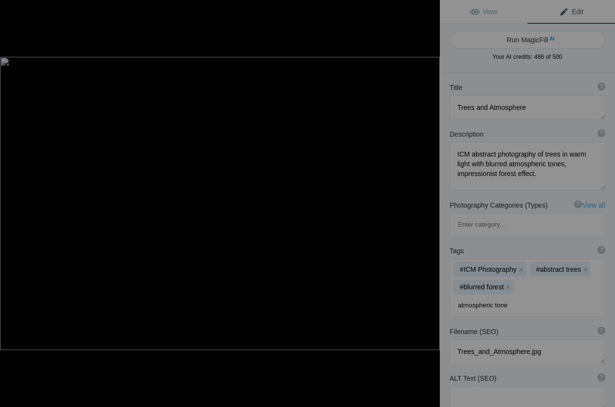
type input "atmospheric tones"
type input "impressionist nature"
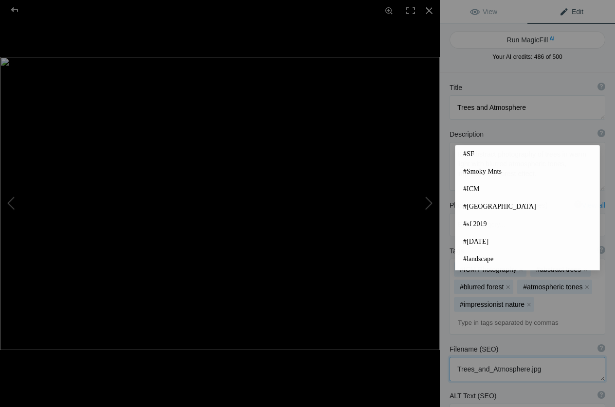
drag, startPoint x: 547, startPoint y: 326, endPoint x: 453, endPoint y: 326, distance: 94.4
click at [453, 357] on textarea at bounding box center [528, 369] width 156 height 24
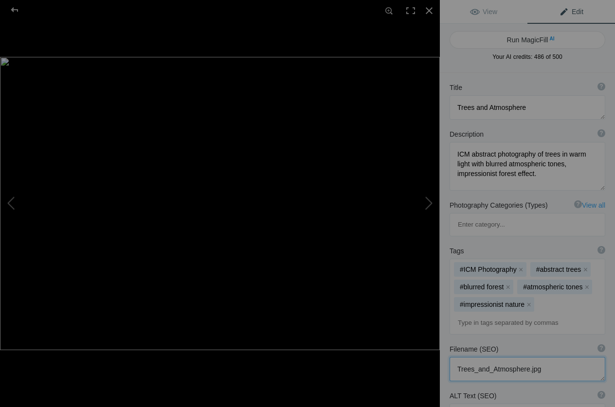
paste textarea "[PERSON_NAME]-icm-abstract-photography-trees-and-a"
type textarea "[PERSON_NAME]-icm-abstract-photography-trees-and-atmosphere.jpg"
paste textarea "ICM abstract photography of trees in blurred motion with warm atmospheric tones…"
click at [431, 12] on div at bounding box center [429, 10] width 21 height 21
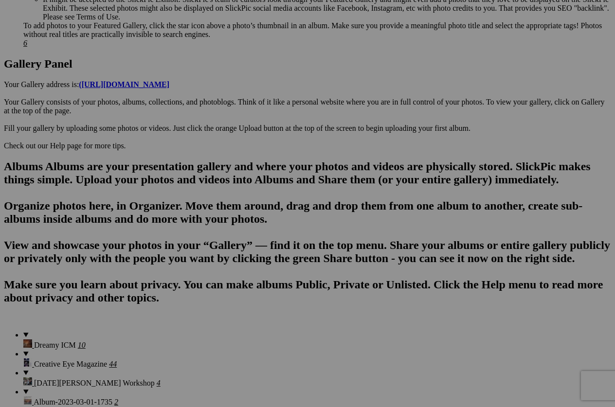
type textarea "ICM abstract photography of trees in blurred motion with warm atmospheric tones…"
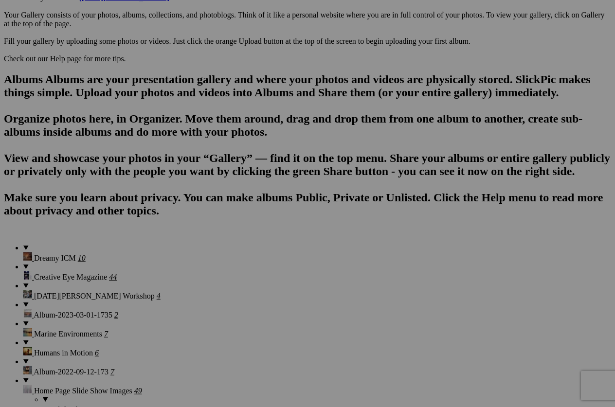
scroll to position [596, 0]
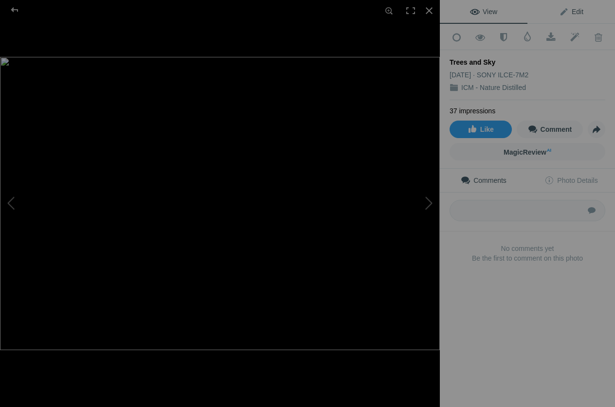
click at [582, 4] on link "Edit" at bounding box center [572, 11] width 88 height 23
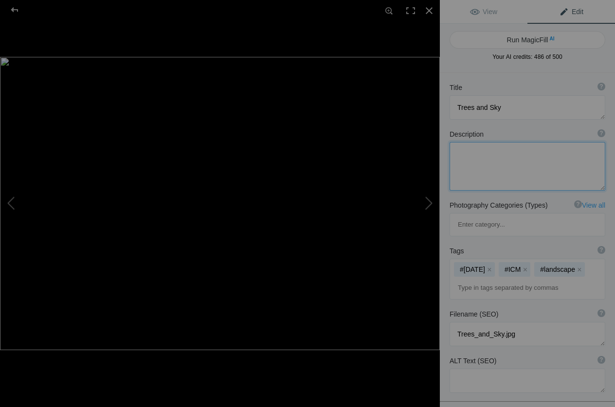
click at [479, 160] on textarea at bounding box center [528, 166] width 156 height 49
paste textarea "ICM abstract photography of trees beneath open sky, blurred motion blending lan…"
type textarea "ICM abstract photography of trees beneath open sky, blurred motion blending lan…"
click at [493, 266] on button "x" at bounding box center [489, 269] width 7 height 7
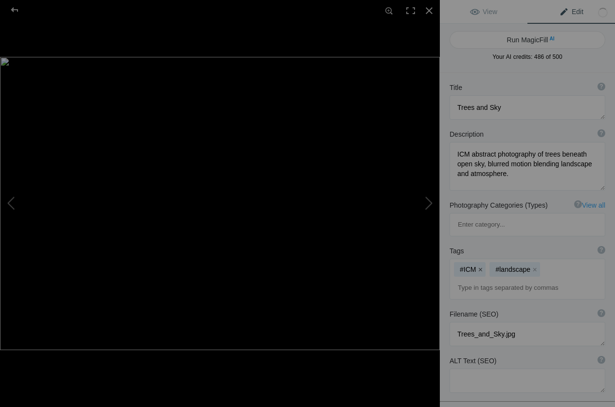
drag, startPoint x: 482, startPoint y: 225, endPoint x: 488, endPoint y: 226, distance: 5.4
click at [483, 266] on button "x" at bounding box center [480, 269] width 7 height 7
click at [499, 266] on button "x" at bounding box center [499, 269] width 7 height 7
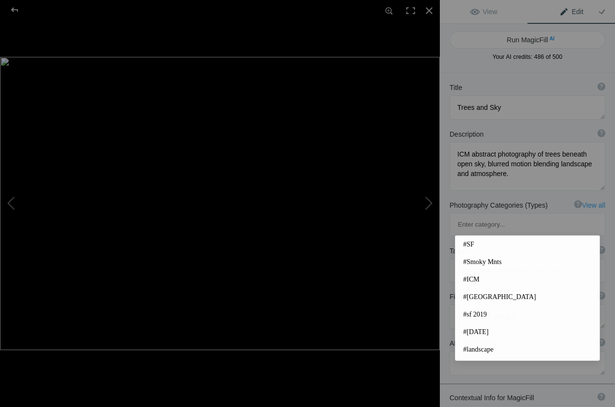
click at [469, 262] on input at bounding box center [527, 271] width 145 height 18
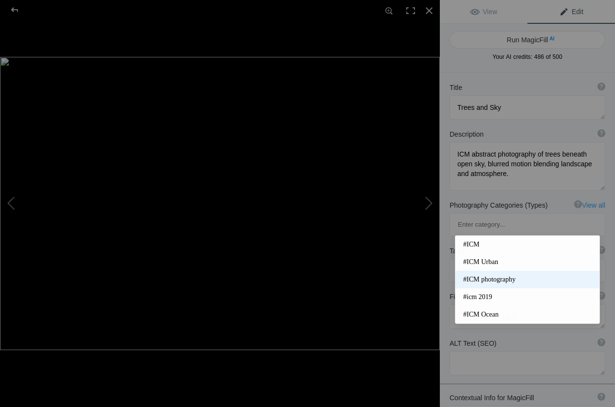
type input "ICM"
click at [508, 276] on span "#ICM photography" at bounding box center [527, 280] width 129 height 10
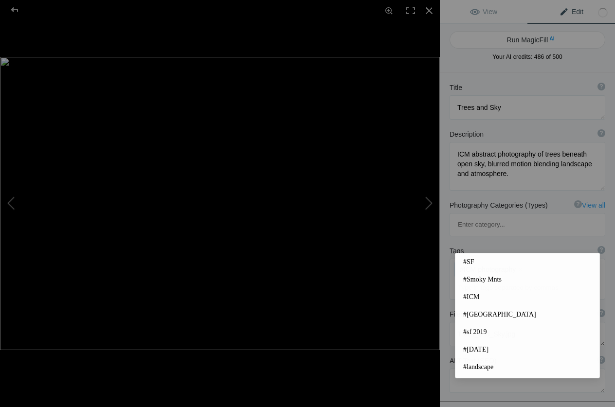
click at [469, 279] on input at bounding box center [527, 288] width 145 height 18
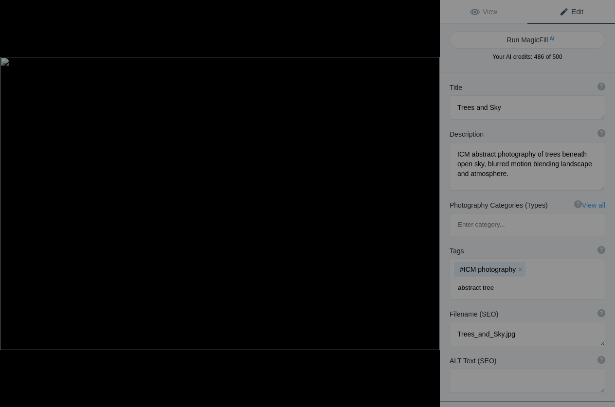
type input "abstract trees"
type input "blurred sky"
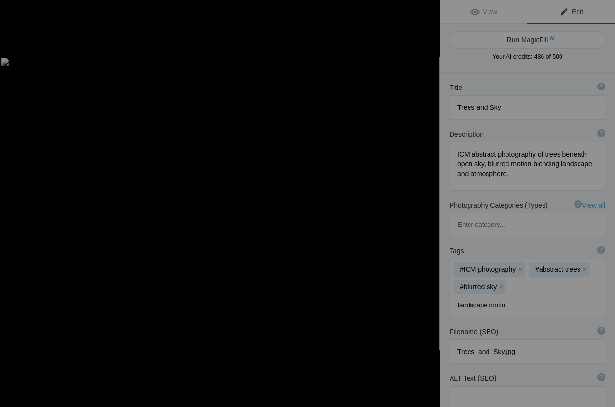
type input "landscape motion"
type input "atmospheric blur"
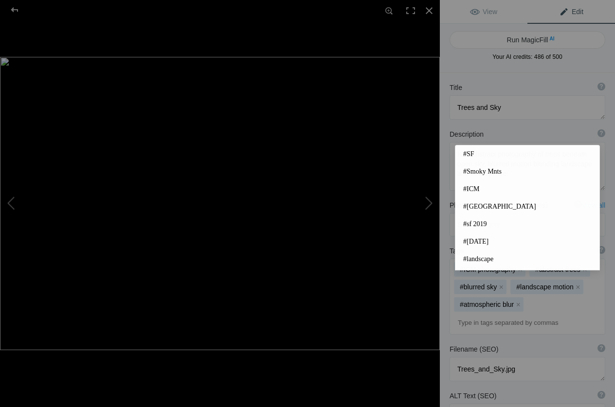
click at [507, 292] on div "Tags ? Tags are keywords that describe images. For SEO purposes, do not tag pho…" at bounding box center [527, 290] width 175 height 98
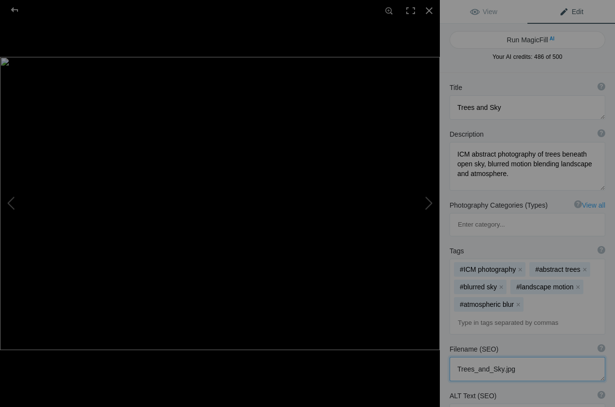
drag, startPoint x: 519, startPoint y: 327, endPoint x: 426, endPoint y: 325, distance: 93.5
click at [450, 357] on textarea at bounding box center [528, 369] width 156 height 24
paste textarea "[PERSON_NAME]-icm-abstract-photography-trees-and-s"
type textarea "[PERSON_NAME]-icm-abstract-photography-trees-and-sky.jpg"
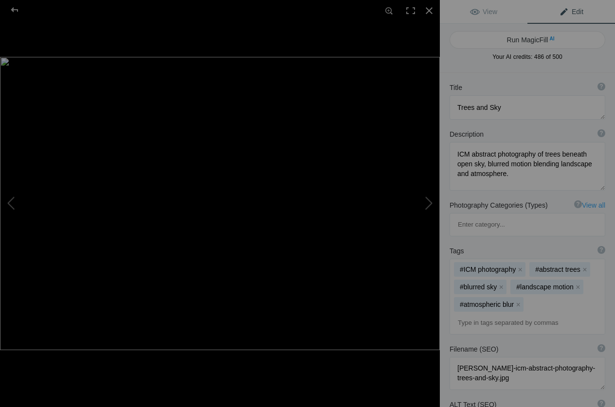
paste textarea "ICM abstract photography of trees beneath open sky with blurred atmospheric mot…"
type textarea "ICM abstract photography of trees beneath open sky with blurred atmospheric mot…"
click at [430, 7] on div at bounding box center [429, 10] width 21 height 21
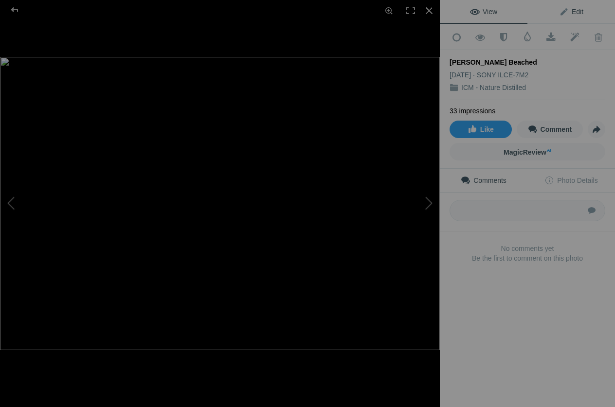
click at [583, 13] on span "Edit" at bounding box center [571, 12] width 24 height 8
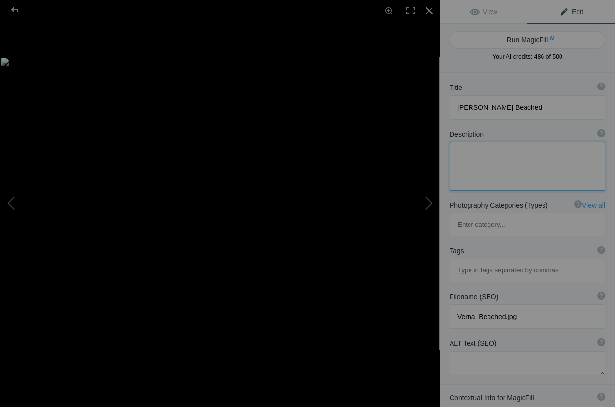
click at [472, 178] on textarea at bounding box center [528, 166] width 156 height 49
paste textarea "stranded boat on [PERSON_NAME][GEOGRAPHIC_DATA], blurred tones in dramatic coas…"
click at [458, 156] on textarea at bounding box center [528, 166] width 156 height 49
type textarea "Stranded boat on [PERSON_NAME][GEOGRAPHIC_DATA], blurred tones in dramatic coas…"
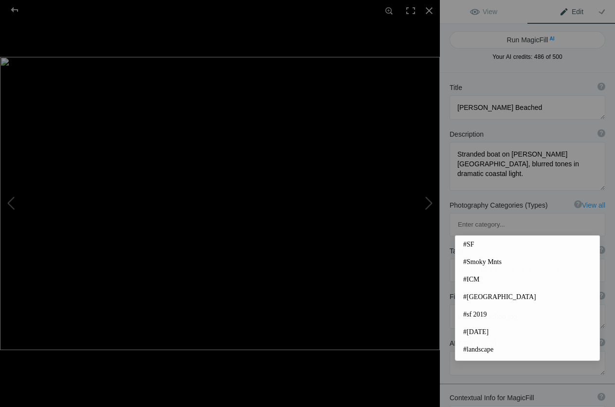
click at [468, 262] on input at bounding box center [527, 271] width 145 height 18
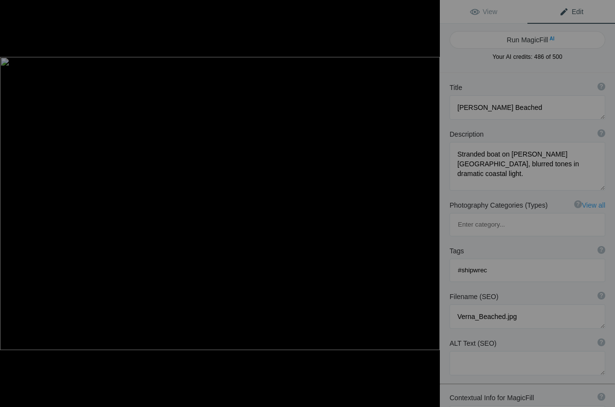
type input "#shipwreck"
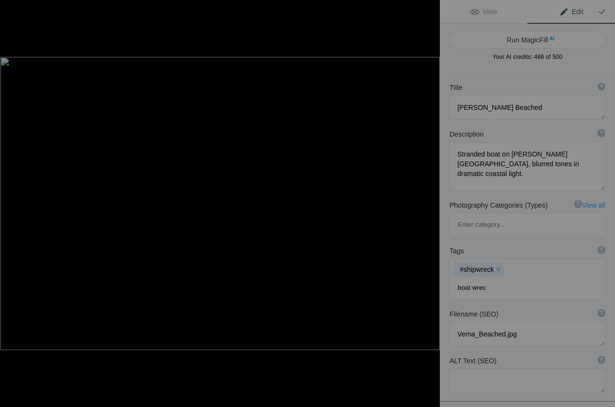
type input "boat wreck"
type input "beached vessel"
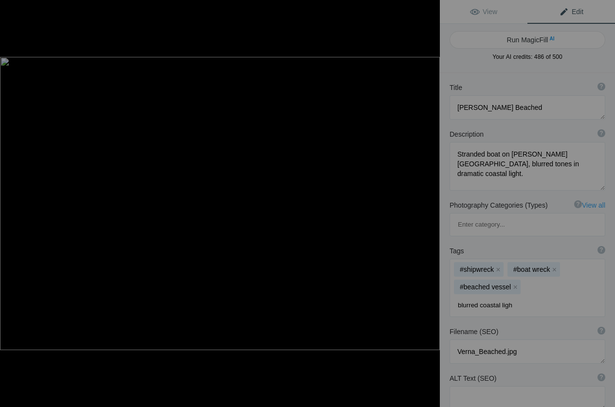
type input "blurred coastal light"
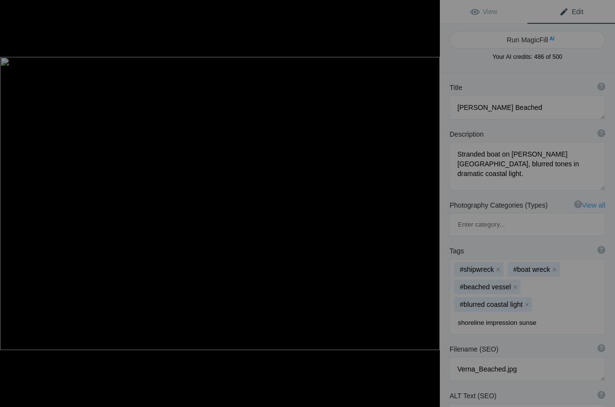
type input "shoreline impression sunset"
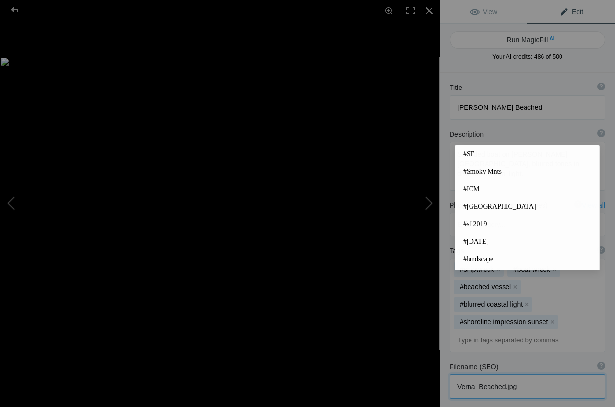
drag, startPoint x: 523, startPoint y: 329, endPoint x: 440, endPoint y: 326, distance: 83.3
click at [450, 375] on textarea at bounding box center [528, 387] width 156 height 24
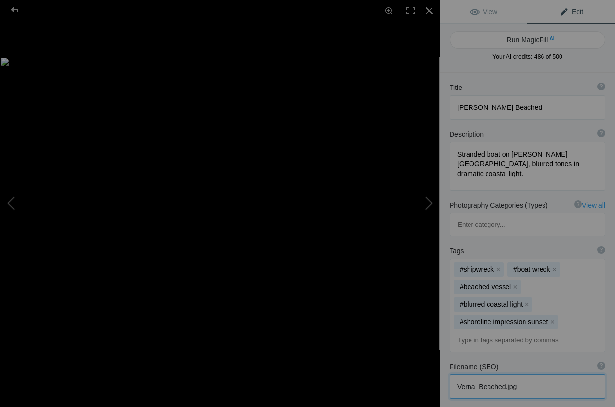
paste textarea "[PERSON_NAME]-icm-abstract-photography-[PERSON_NAME]-beached-boat"
type textarea "[PERSON_NAME]-icm-abstract-photography-[PERSON_NAME]-beached-boat.jpg"
paste textarea "photography of beached boat on shoreline with blurred coastal light – [PERSON_N…"
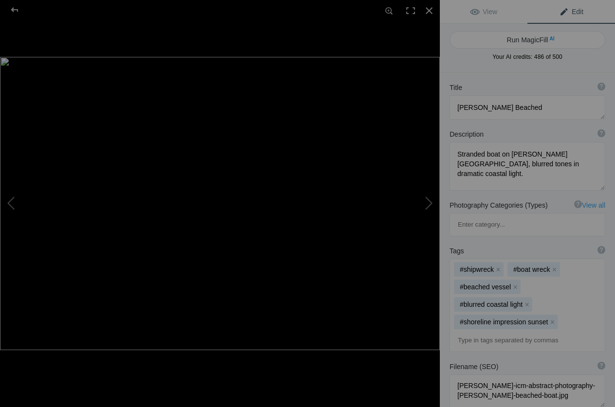
drag, startPoint x: 461, startPoint y: 383, endPoint x: 453, endPoint y: 383, distance: 8.3
type textarea "Photography of beached boat on shoreline with blurred coastal light – [PERSON_N…"
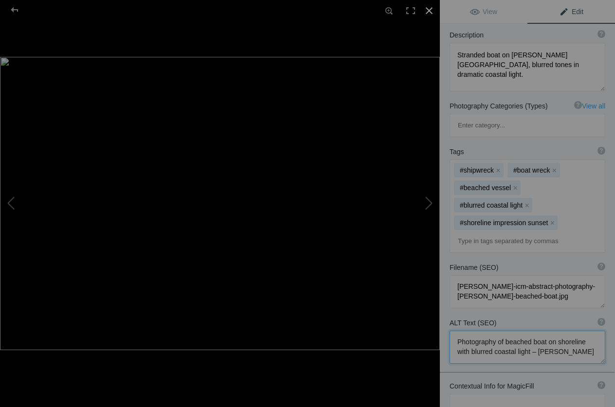
click at [428, 6] on div at bounding box center [429, 10] width 21 height 21
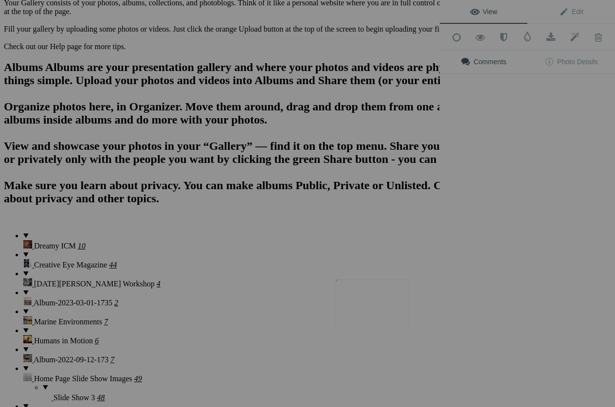
scroll to position [0, 0]
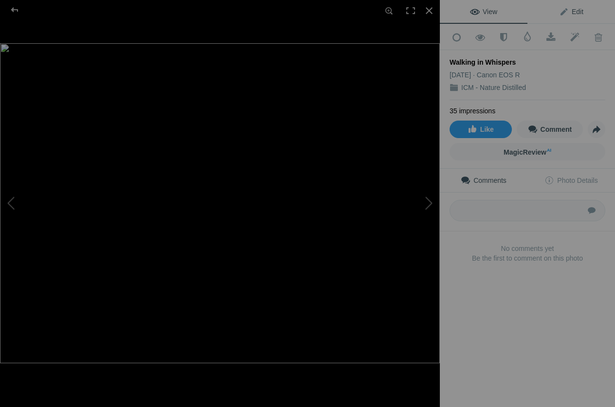
click at [581, 11] on span "Edit" at bounding box center [571, 12] width 24 height 8
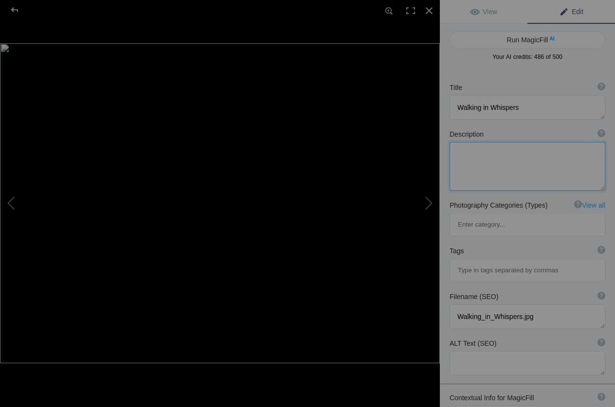
click at [471, 157] on textarea at bounding box center [528, 166] width 156 height 49
paste textarea "ICM abstract photography of solitary human figure in muted pastel tones, blurre…"
type textarea "ICM abstract photography of solitary human figure in muted pastel tones, blurre…"
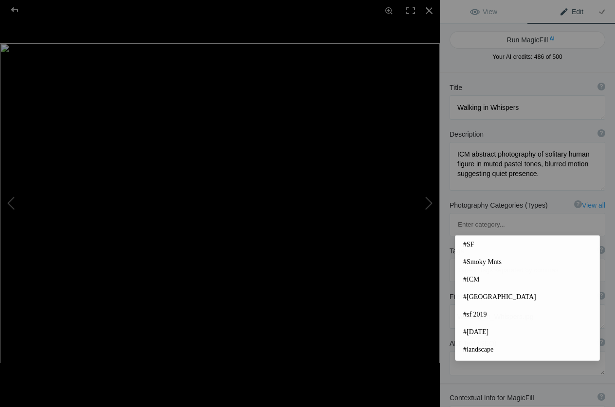
click at [463, 262] on input at bounding box center [527, 271] width 145 height 18
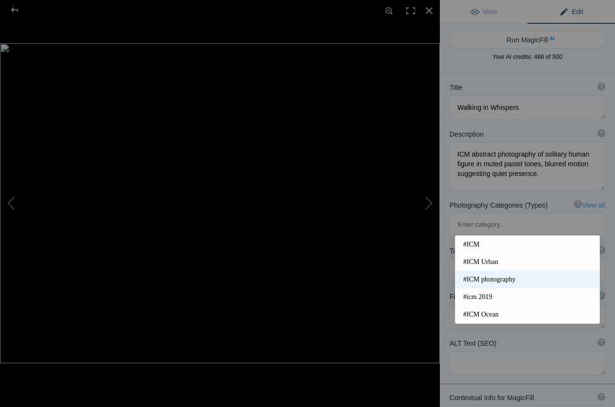
type input "icm"
click at [507, 279] on span "#ICM photography" at bounding box center [527, 280] width 129 height 10
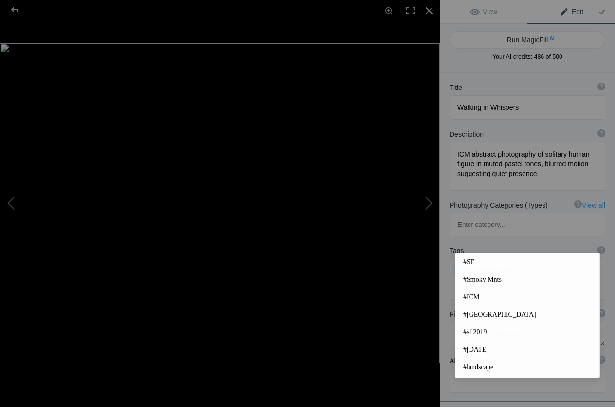
click at [470, 279] on input at bounding box center [527, 288] width 145 height 18
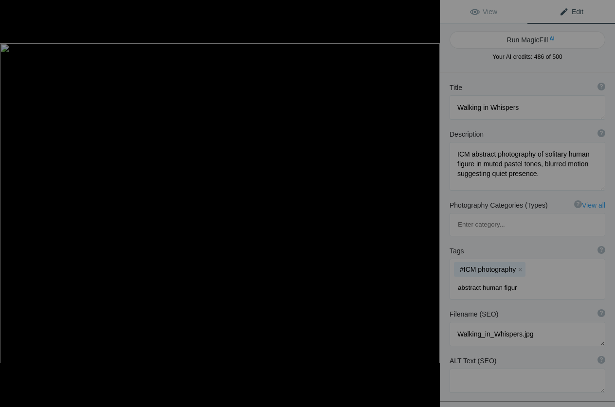
type input "abstract human figure"
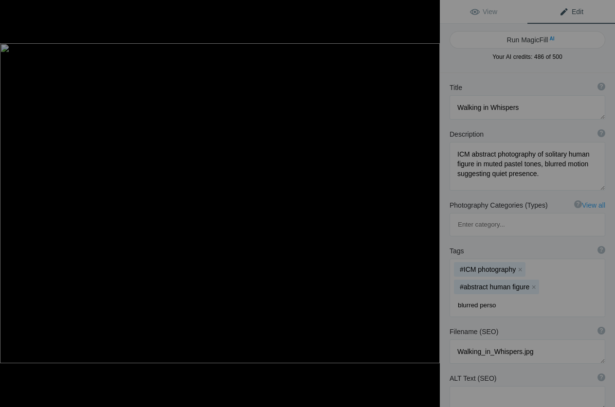
type input "blurred person"
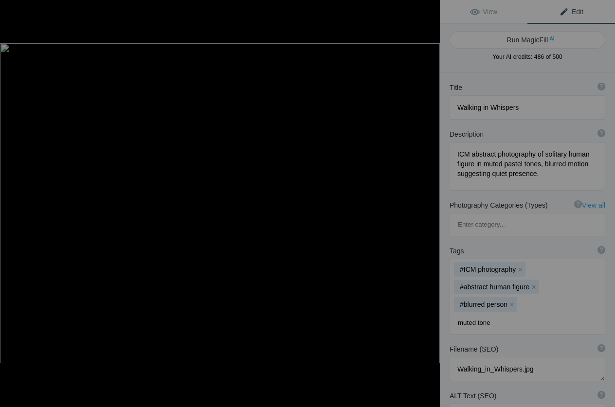
type input "muted tones"
type input "quiet motion"
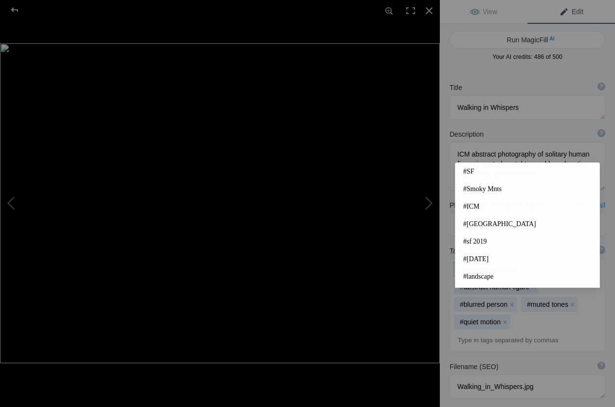
click at [536, 306] on div "#ICM photography x #abstract human figure x #blurred person x #muted tones x #q…" at bounding box center [527, 305] width 155 height 92
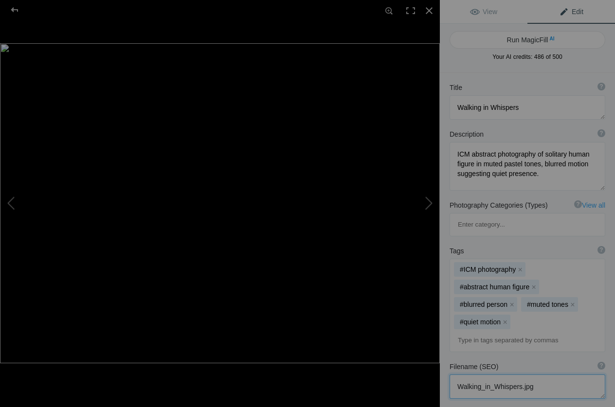
drag, startPoint x: 451, startPoint y: 341, endPoint x: 558, endPoint y: 349, distance: 107.4
click at [558, 375] on textarea at bounding box center [528, 387] width 156 height 24
paste textarea "[PERSON_NAME]-icm-abstract-photography-walking-in-w"
type textarea "[PERSON_NAME]-icm-abstract-photography-walking-in-whispers.jpg"
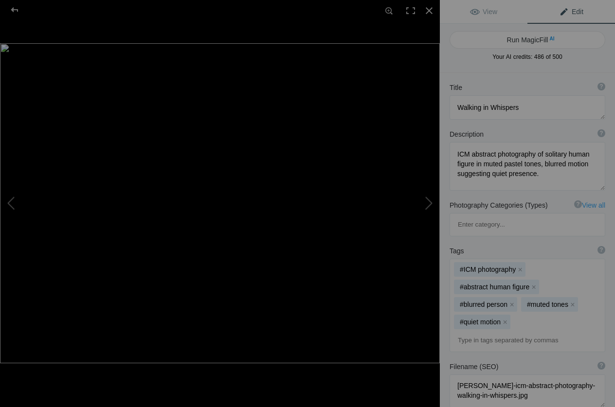
paste textarea "ICM abstract photography of solitary human figure in blurred pastel tones – [PE…"
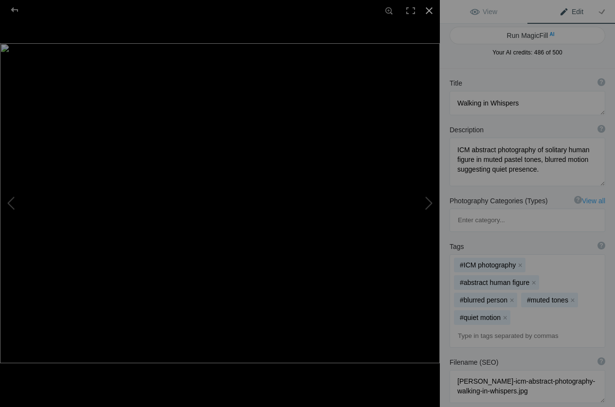
click at [432, 8] on div at bounding box center [429, 10] width 21 height 21
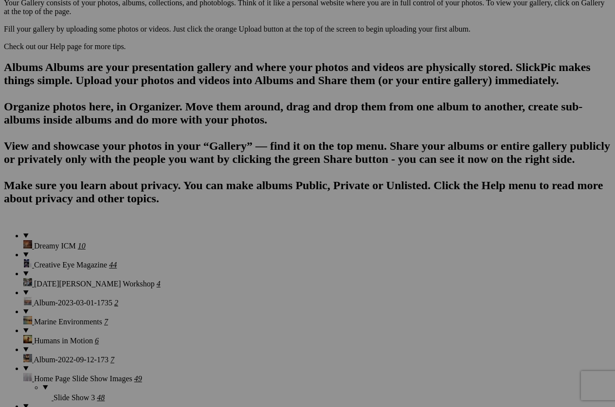
type textarea "ICM abstract photography of solitary human figure in blurred pastel tones – [PE…"
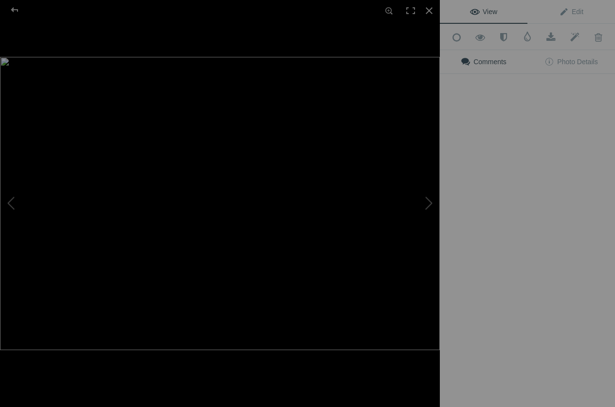
scroll to position [0, 0]
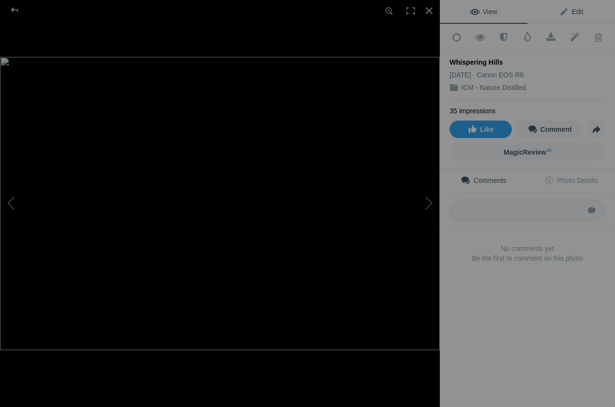
click at [581, 11] on span "Edit" at bounding box center [571, 12] width 24 height 8
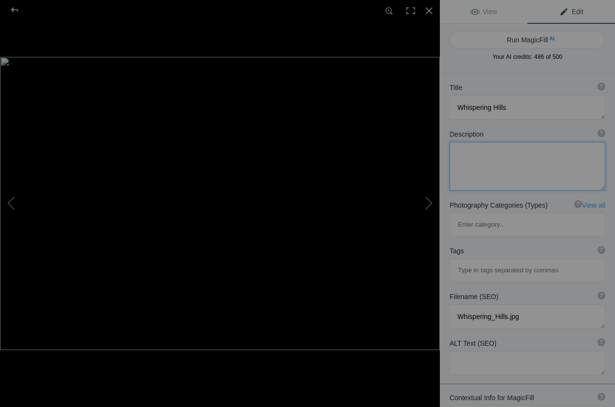
click at [477, 158] on textarea at bounding box center [528, 166] width 156 height 49
paste textarea "ICM abstract photography of hillside landscape in warm earthy tones, blurred te…"
type textarea "ICM abstract photography of hillside landscape in warm earthy tones, blurred te…"
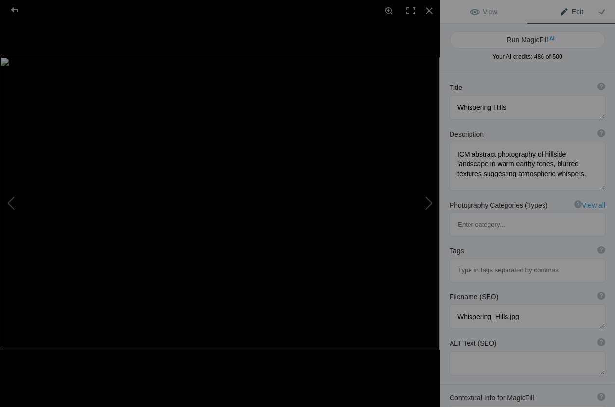
click at [465, 262] on input at bounding box center [527, 271] width 145 height 18
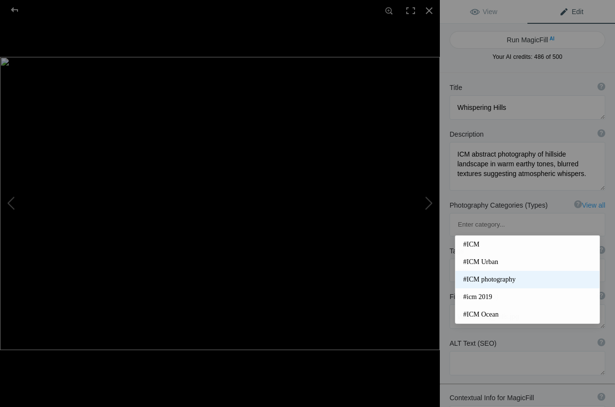
type input "icm"
click at [528, 276] on span "#ICM photography" at bounding box center [527, 280] width 129 height 10
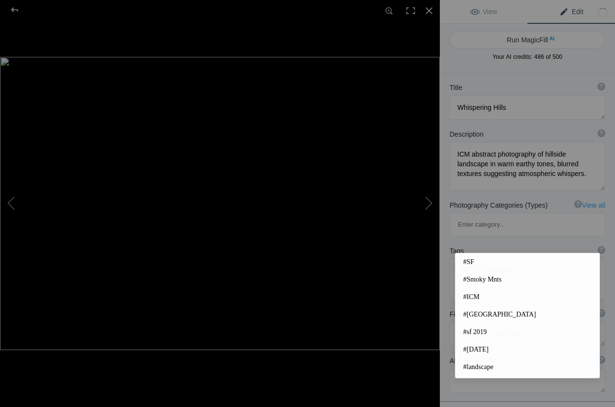
click at [480, 279] on input at bounding box center [527, 288] width 145 height 18
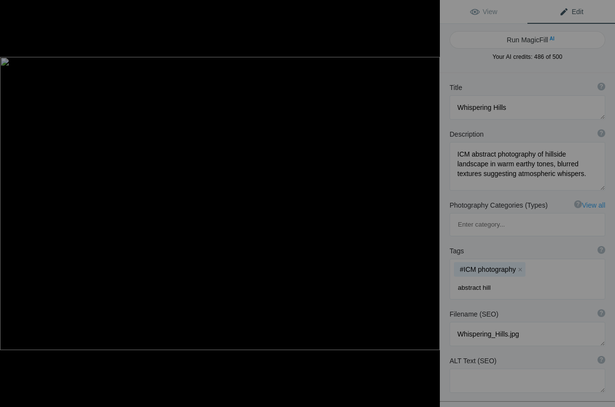
type input "abstract hills"
type input "blurred landscape"
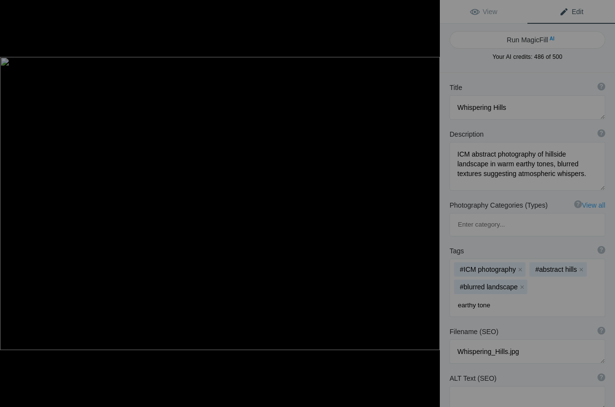
type input "earthy tones"
type input "atmospheric blur"
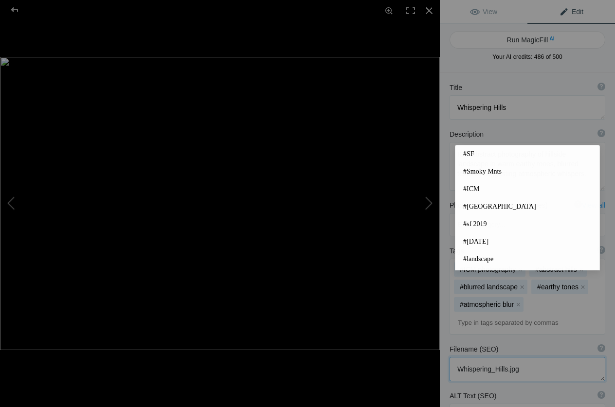
drag, startPoint x: 520, startPoint y: 326, endPoint x: 441, endPoint y: 322, distance: 79.9
click at [450, 357] on textarea at bounding box center [528, 369] width 156 height 24
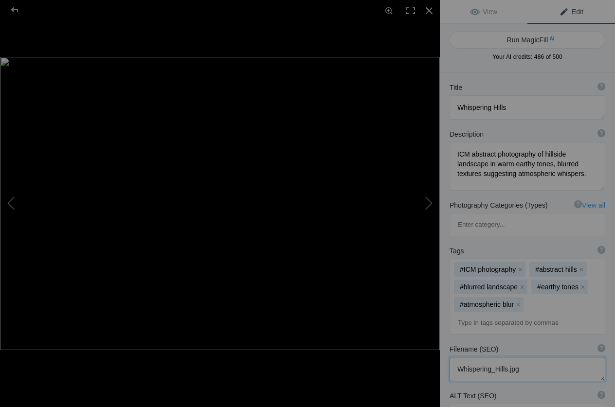
paste textarea "[PERSON_NAME]-icm-abstract-photography-whispering-h"
type textarea "[PERSON_NAME]-icm-abstract-photography-whispering-hills.jpg"
paste textarea "ICM abstract photography of hillside in warm earthy tones with blurred atmosphe…"
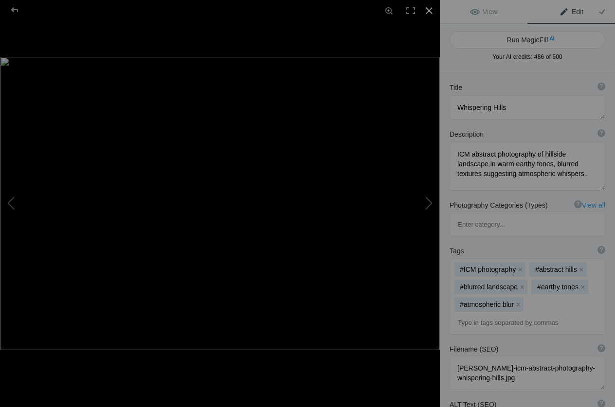
click at [430, 9] on div at bounding box center [429, 10] width 21 height 21
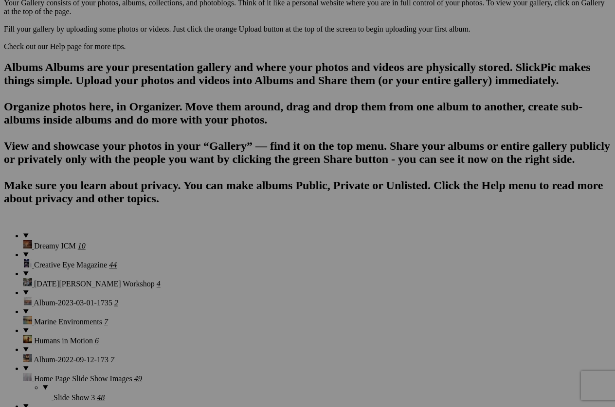
type textarea "ICM abstract photography of hillside in warm earthy tones with blurred atmosphe…"
